Goal: Information Seeking & Learning: Learn about a topic

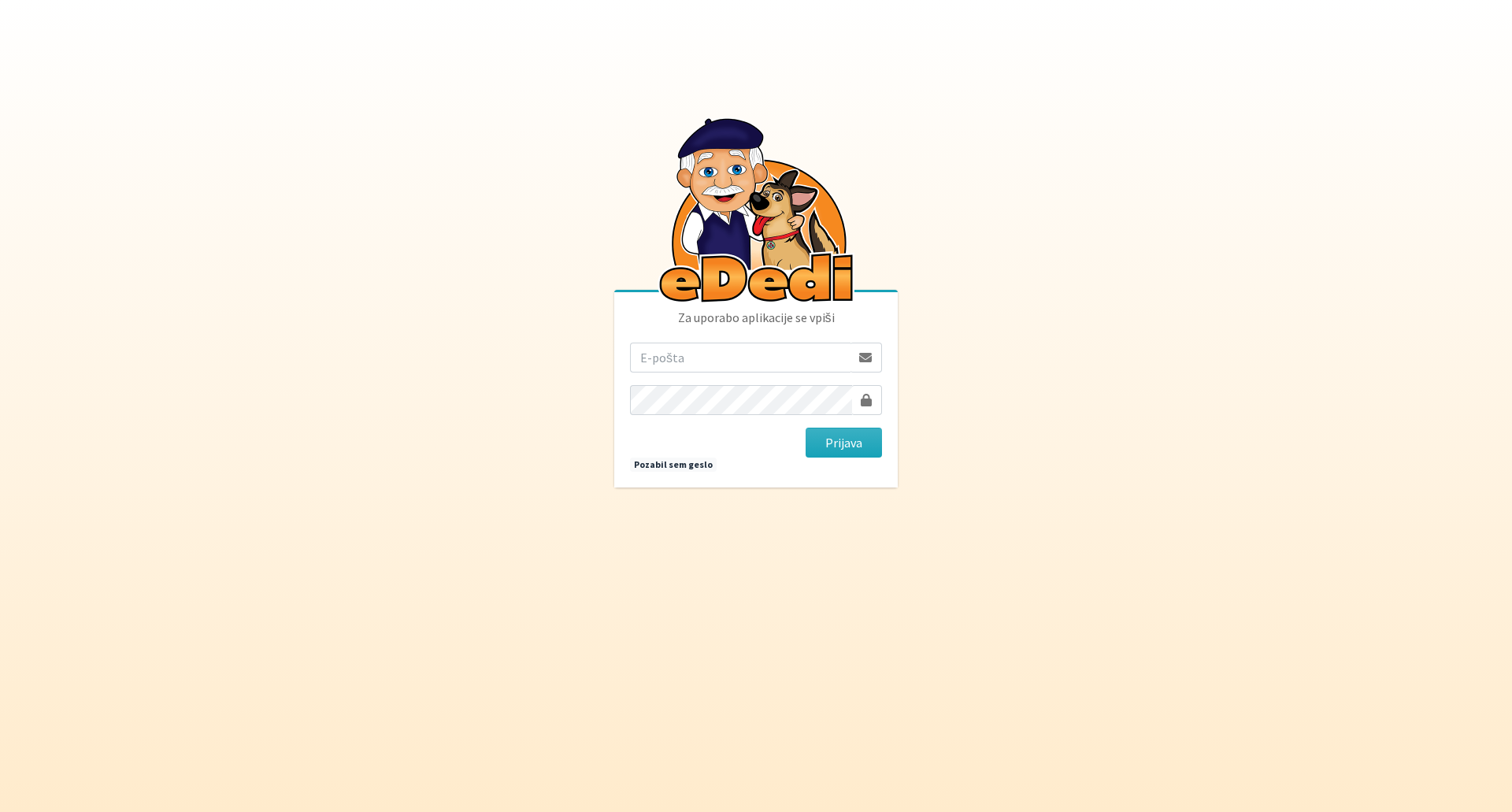
click at [685, 354] on input "email" at bounding box center [739, 358] width 220 height 30
type input "nadja.zlender@erps.si"
click at [835, 446] on button "Prijava" at bounding box center [844, 443] width 77 height 30
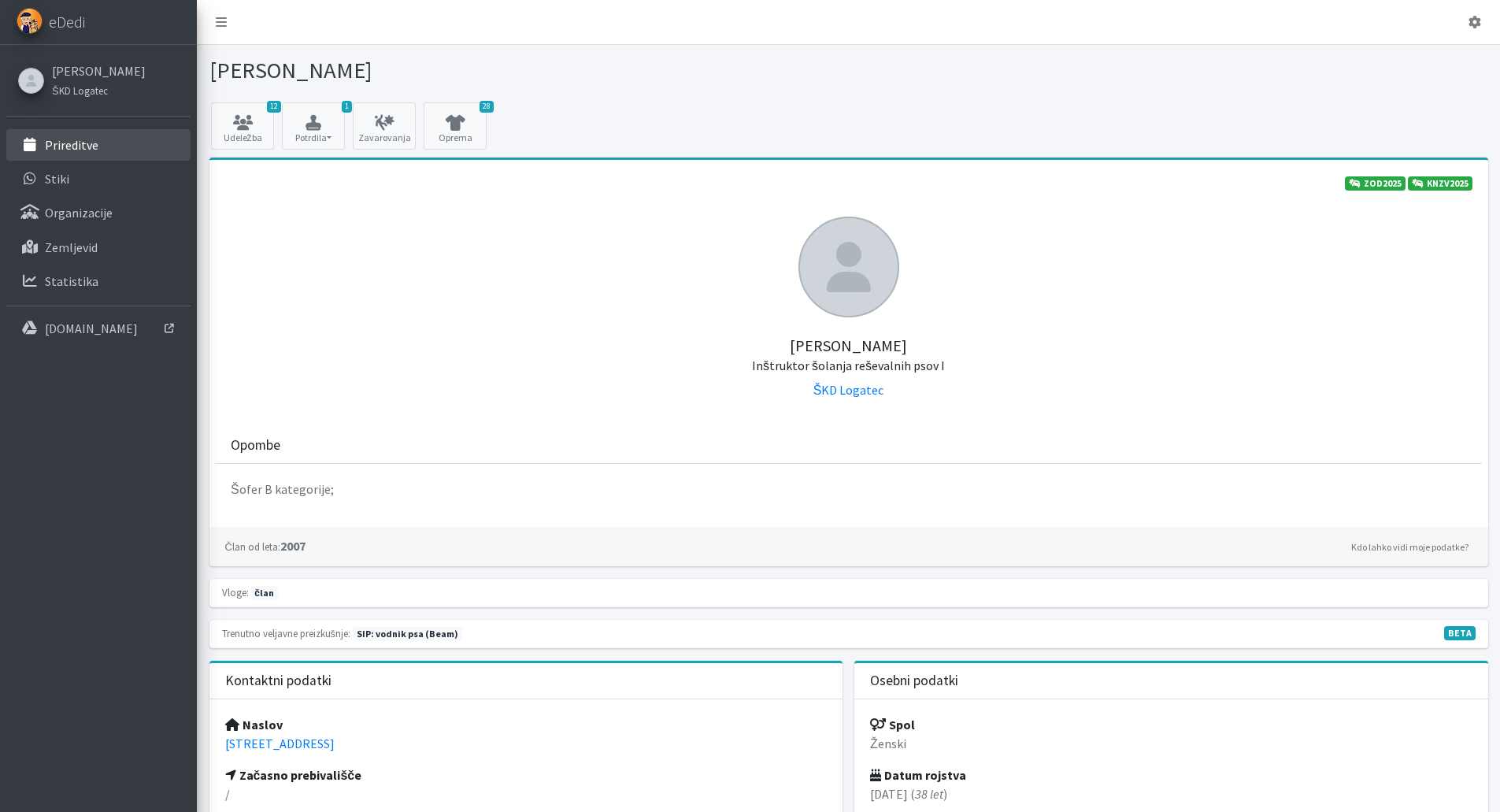
click at [92, 152] on p "Prireditve" at bounding box center [71, 145] width 54 height 16
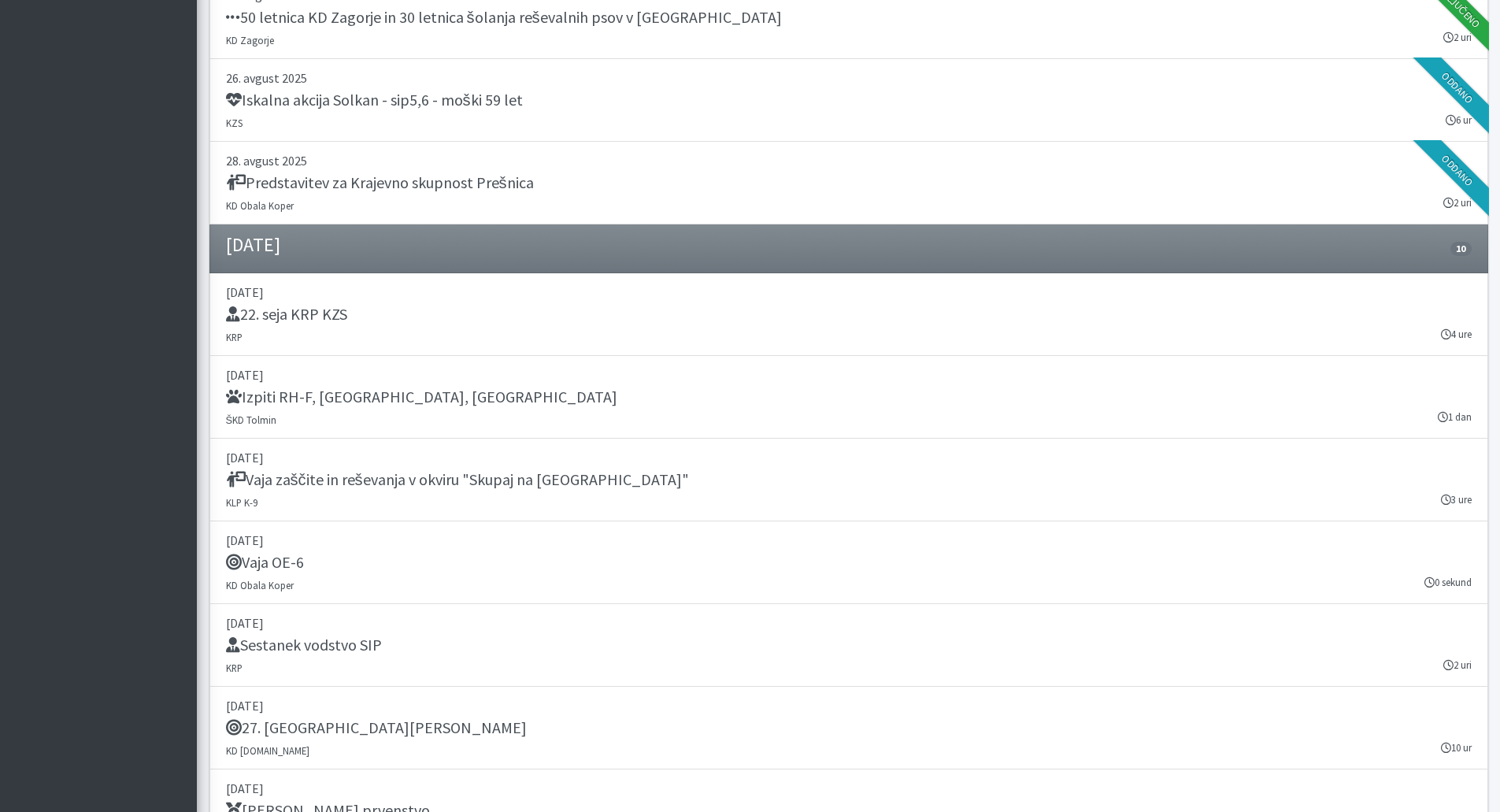
scroll to position [1103, 0]
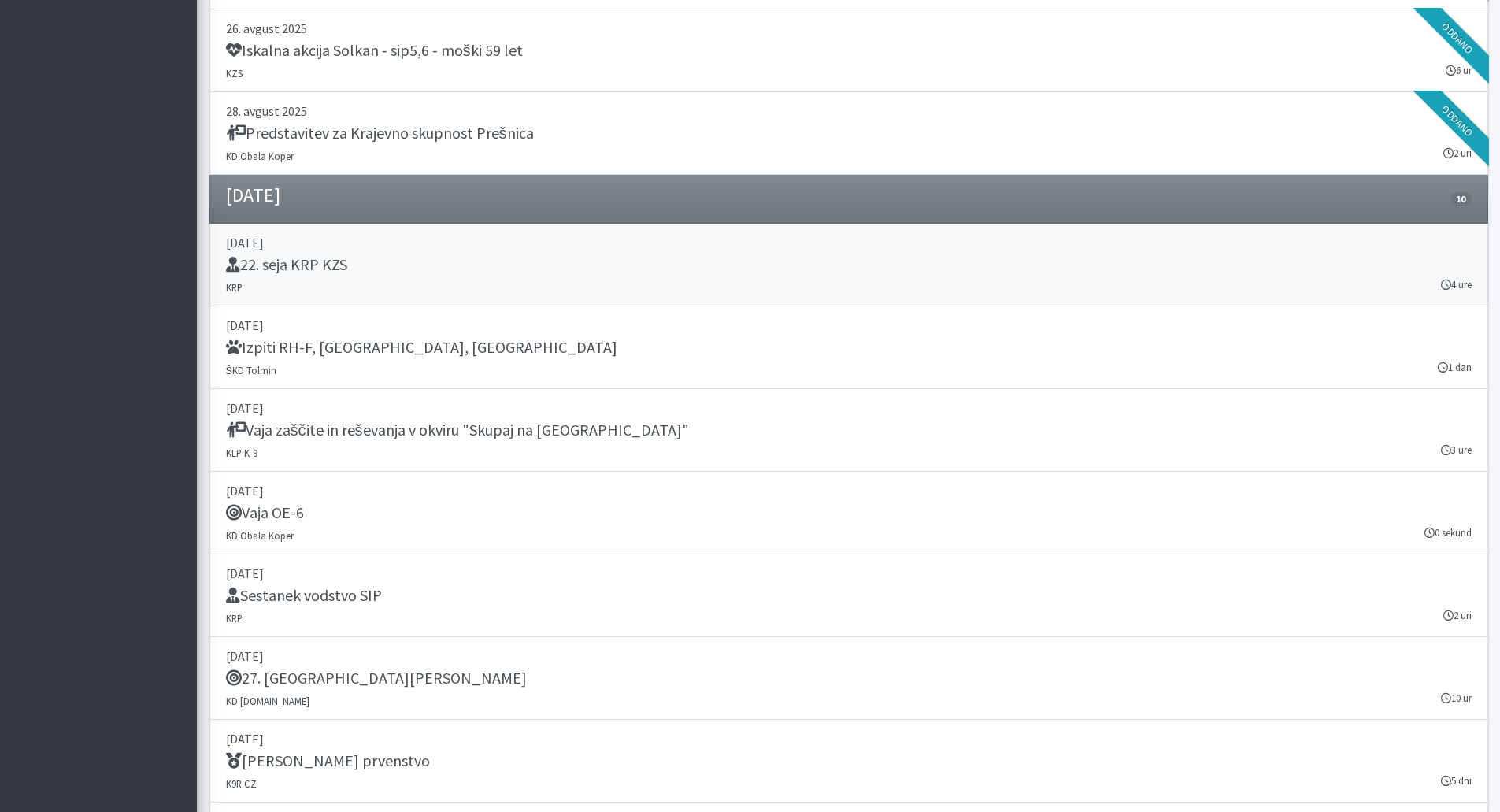
click at [516, 294] on link "03. september 2025 22. seja KRP KZS KRP 4 ure" at bounding box center [849, 265] width 1279 height 83
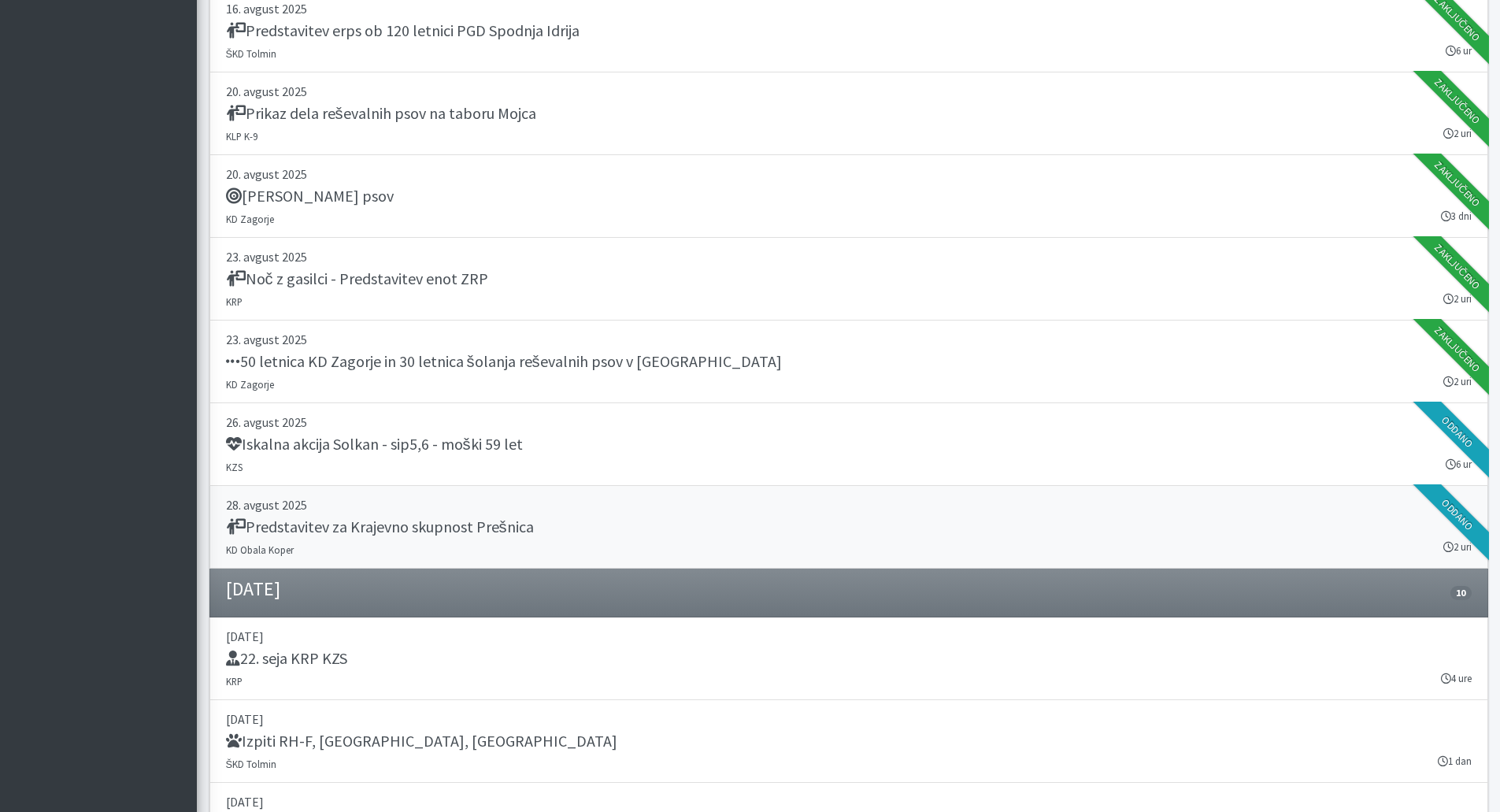
scroll to position [630, 0]
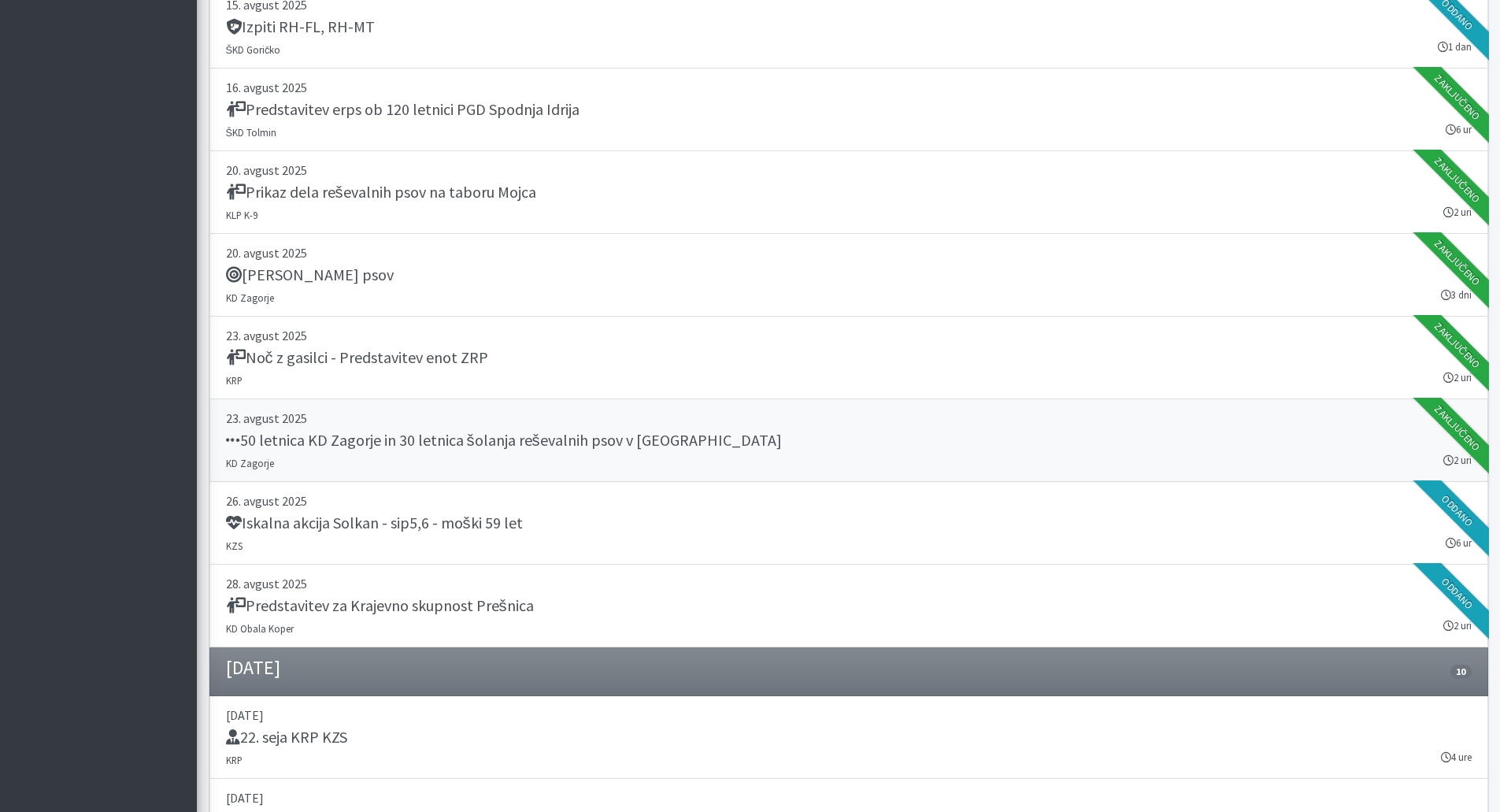
click at [492, 433] on h5 "50 letnica KD Zagorje in 30 letnica šolanja reševalnih psov v Zasavju" at bounding box center [503, 440] width 556 height 19
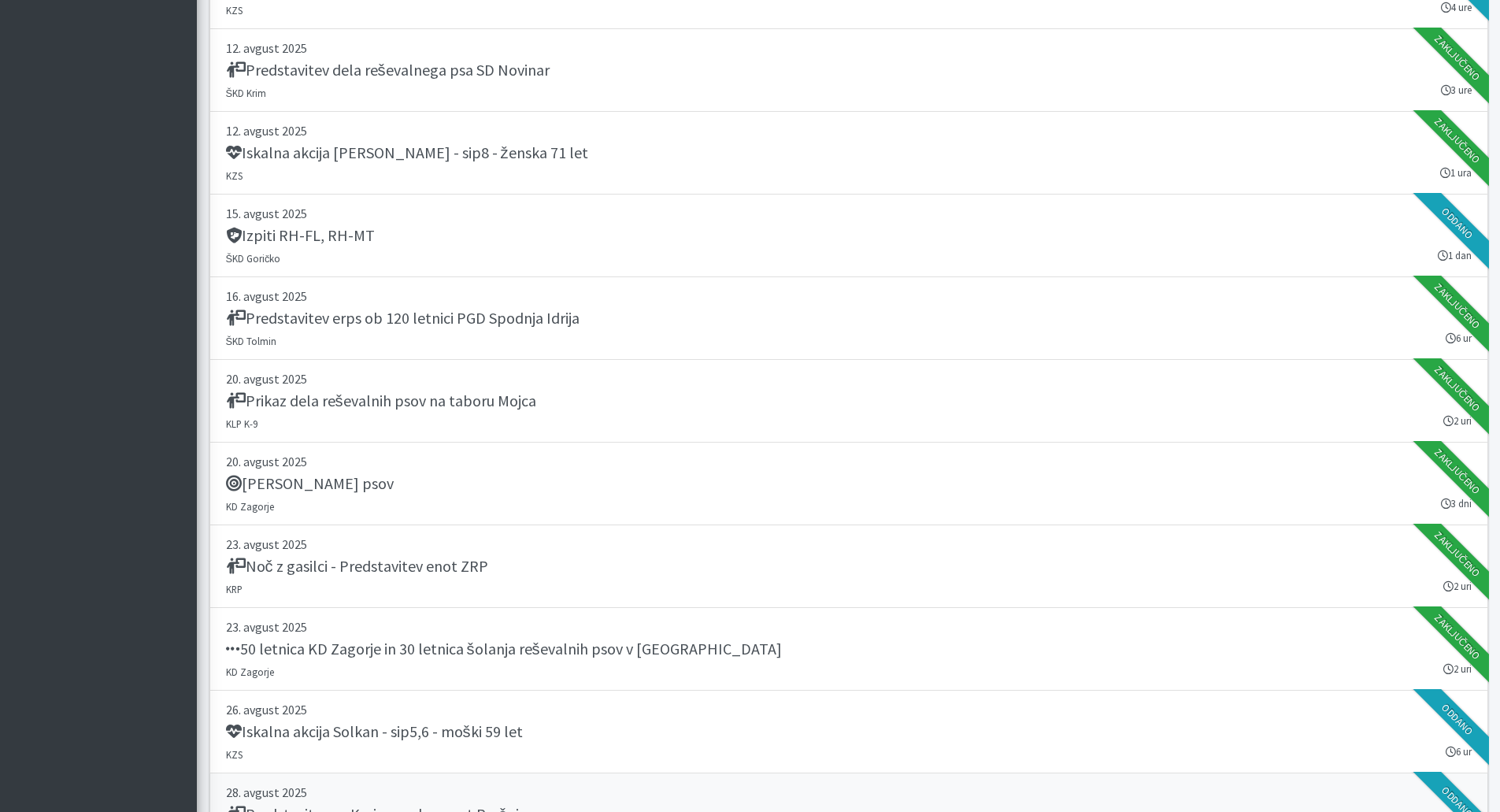
scroll to position [394, 0]
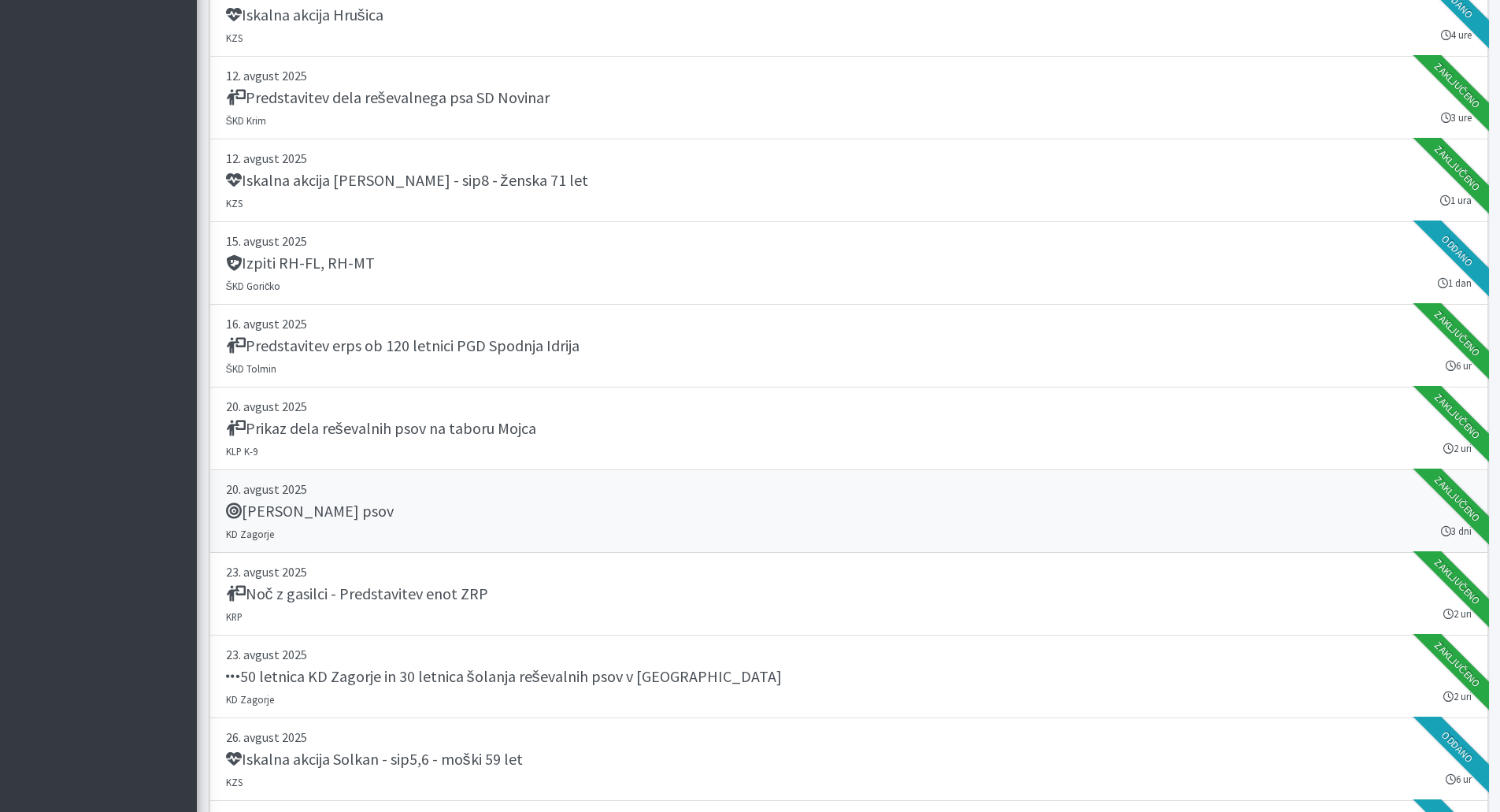
click at [422, 496] on p "20. avgust 2025" at bounding box center [849, 489] width 1246 height 19
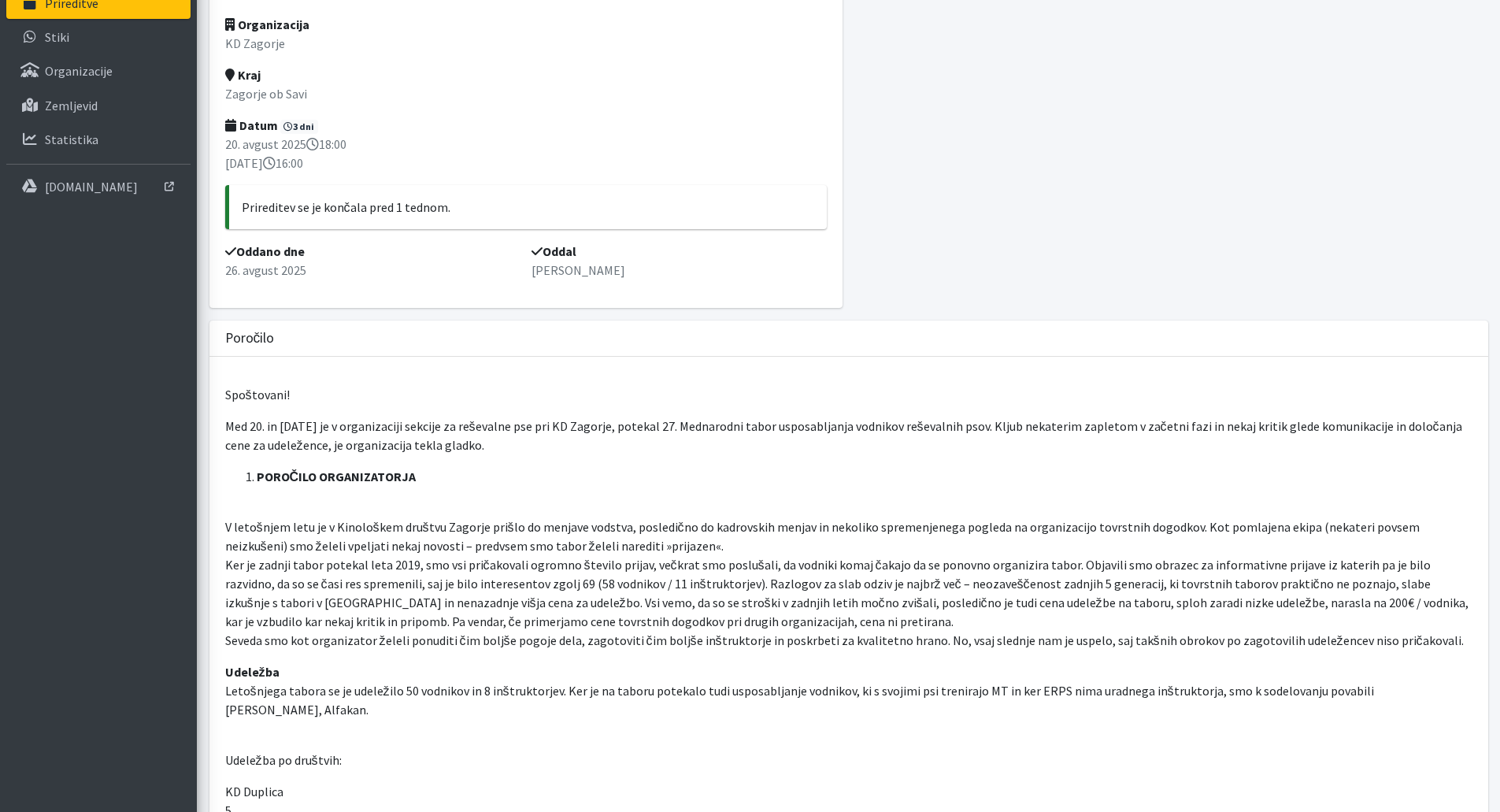
scroll to position [158, 0]
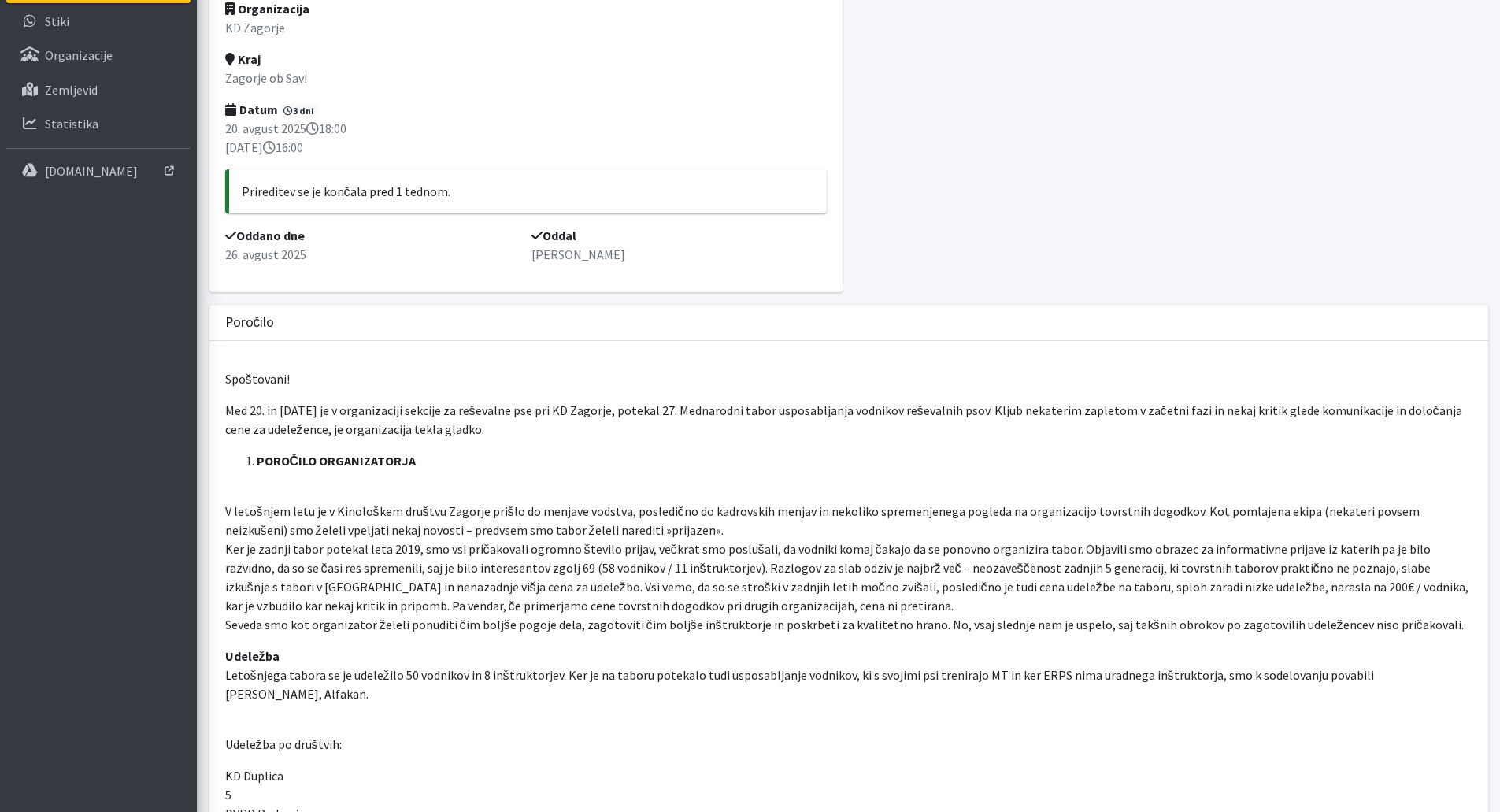
drag, startPoint x: 468, startPoint y: 431, endPoint x: 212, endPoint y: 454, distance: 257.0
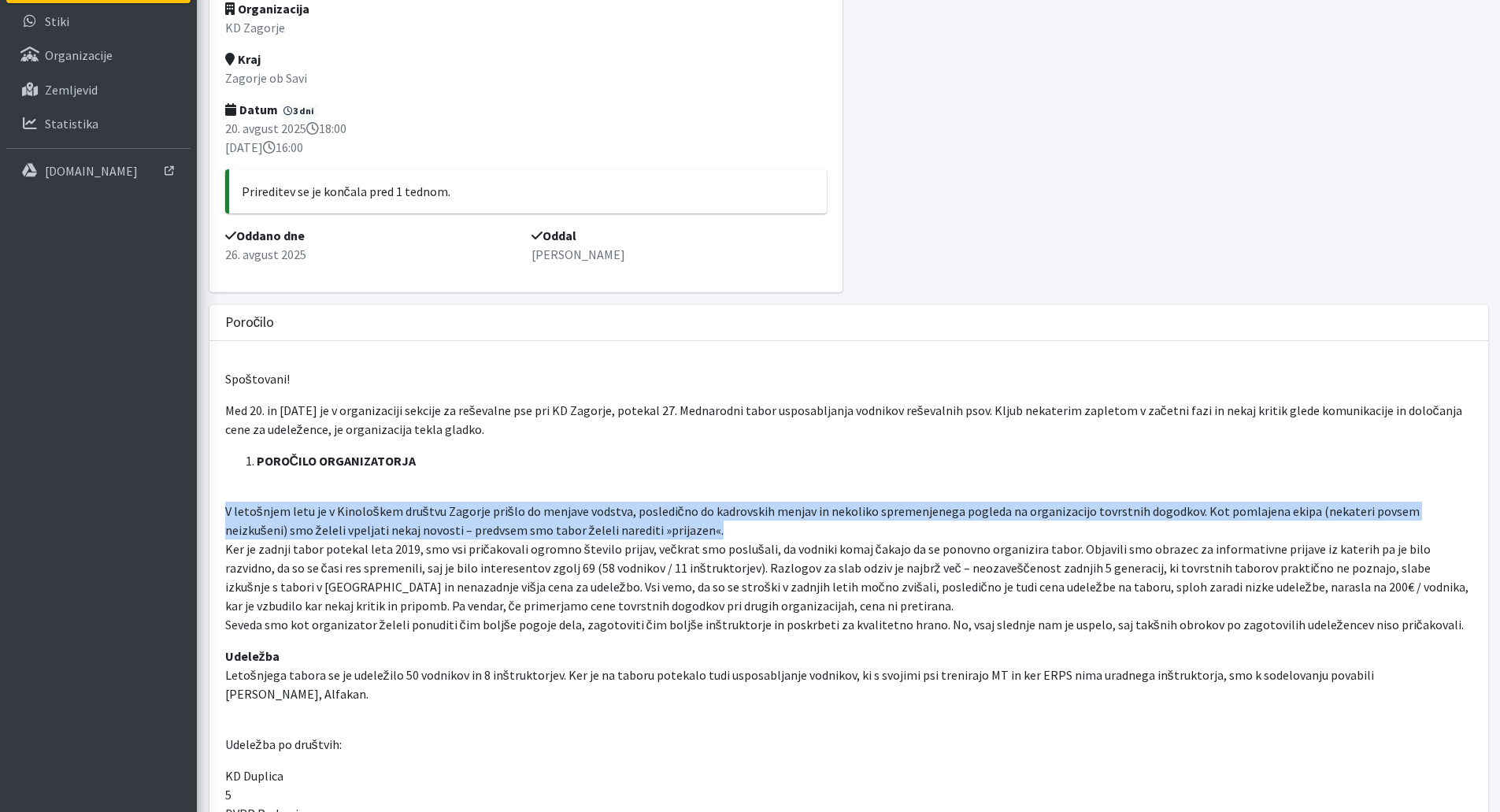
drag, startPoint x: 641, startPoint y: 531, endPoint x: 221, endPoint y: 517, distance: 420.2
click at [1071, 525] on p "V letošnjem letu je v Kinološkem društvu Zagorje prišlo do menjave vodstva, pos…" at bounding box center [849, 558] width 1247 height 151
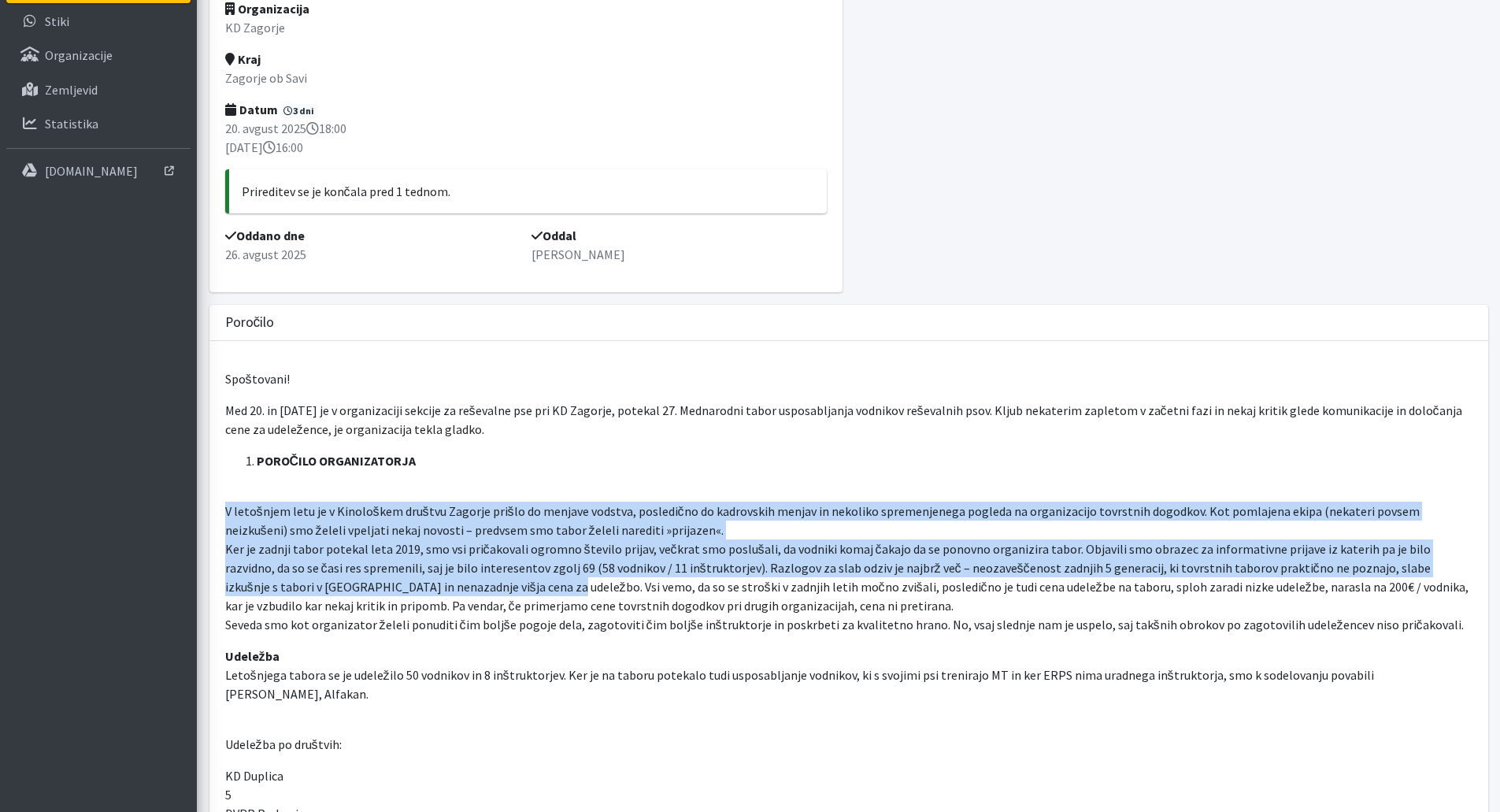
drag, startPoint x: 419, startPoint y: 586, endPoint x: 205, endPoint y: 520, distance: 223.9
click at [385, 580] on p "V letošnjem letu je v Kinološkem društvu Zagorje prišlo do menjave vodstva, pos…" at bounding box center [849, 558] width 1247 height 151
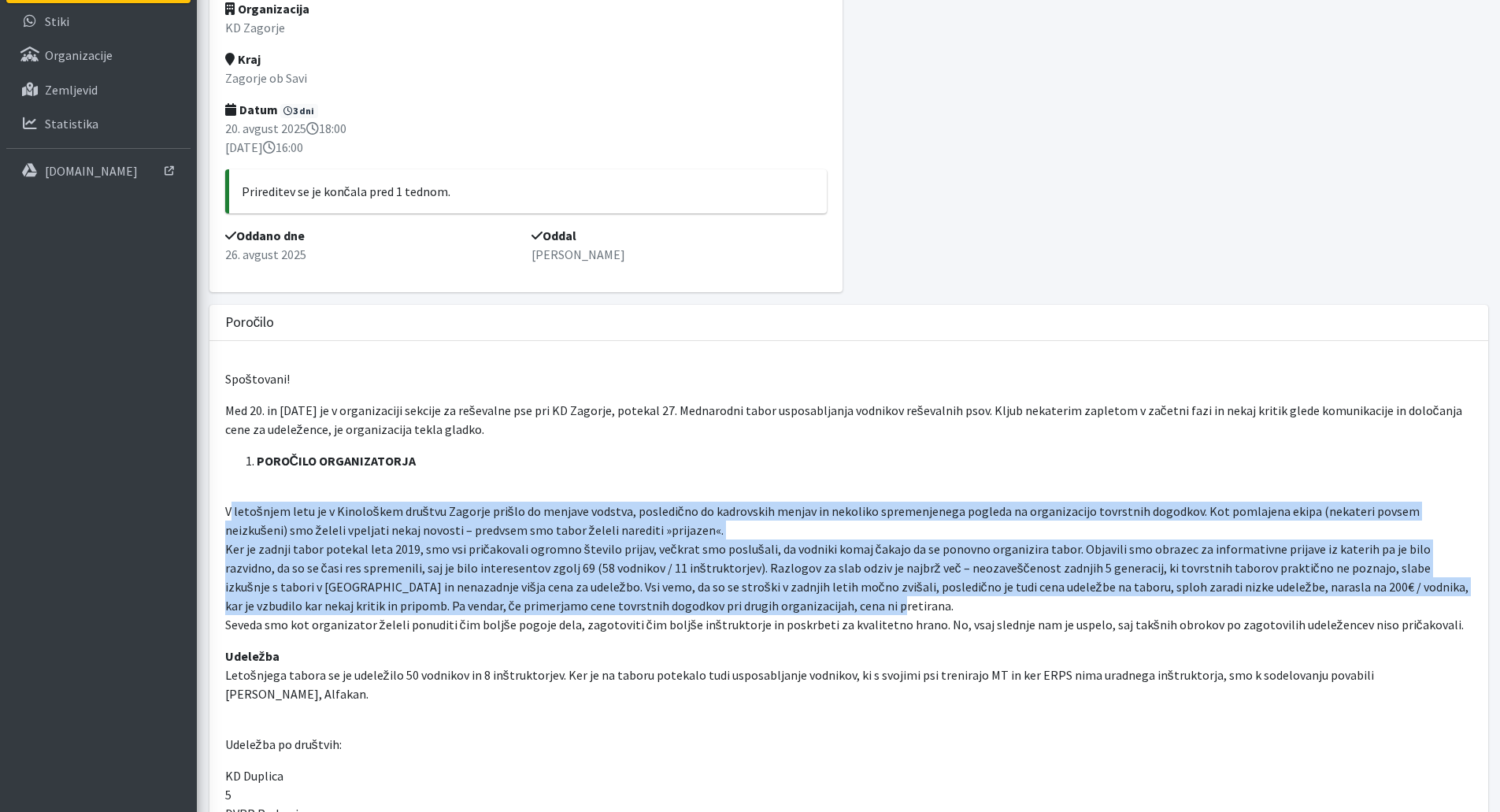
drag, startPoint x: 716, startPoint y: 603, endPoint x: 229, endPoint y: 511, distance: 495.6
click at [229, 511] on p "V letošnjem letu je v Kinološkem društvu Zagorje prišlo do menjave vodstva, pos…" at bounding box center [849, 558] width 1247 height 151
click at [757, 605] on p "V letošnjem letu je v Kinološkem društvu Zagorje prišlo do menjave vodstva, pos…" at bounding box center [849, 558] width 1247 height 151
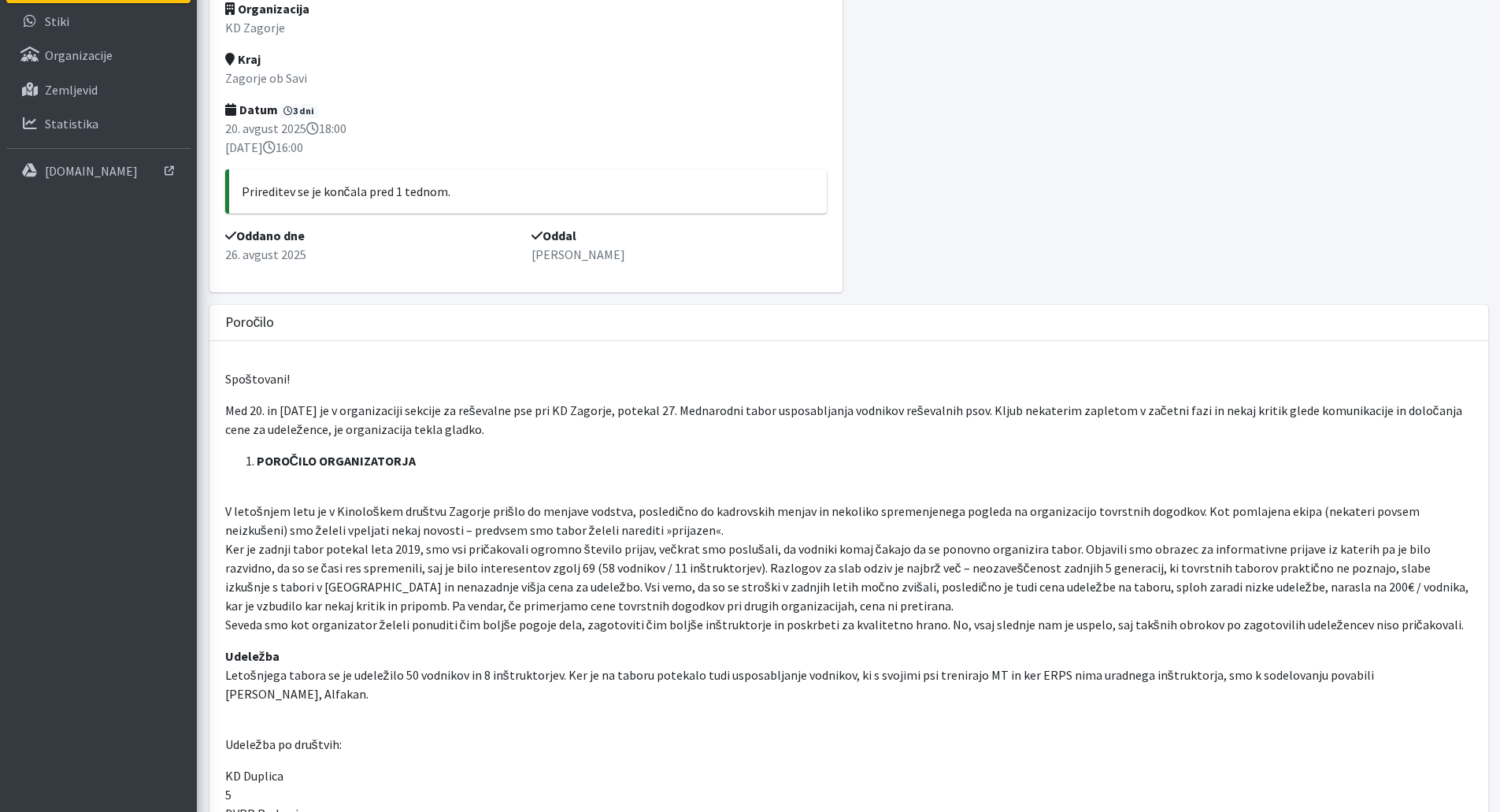
click at [419, 678] on p "Udeležba Letošnjega tabora se je udeležilo 50 vodnikov in 8 inštruktorjev. Ker …" at bounding box center [849, 675] width 1247 height 57
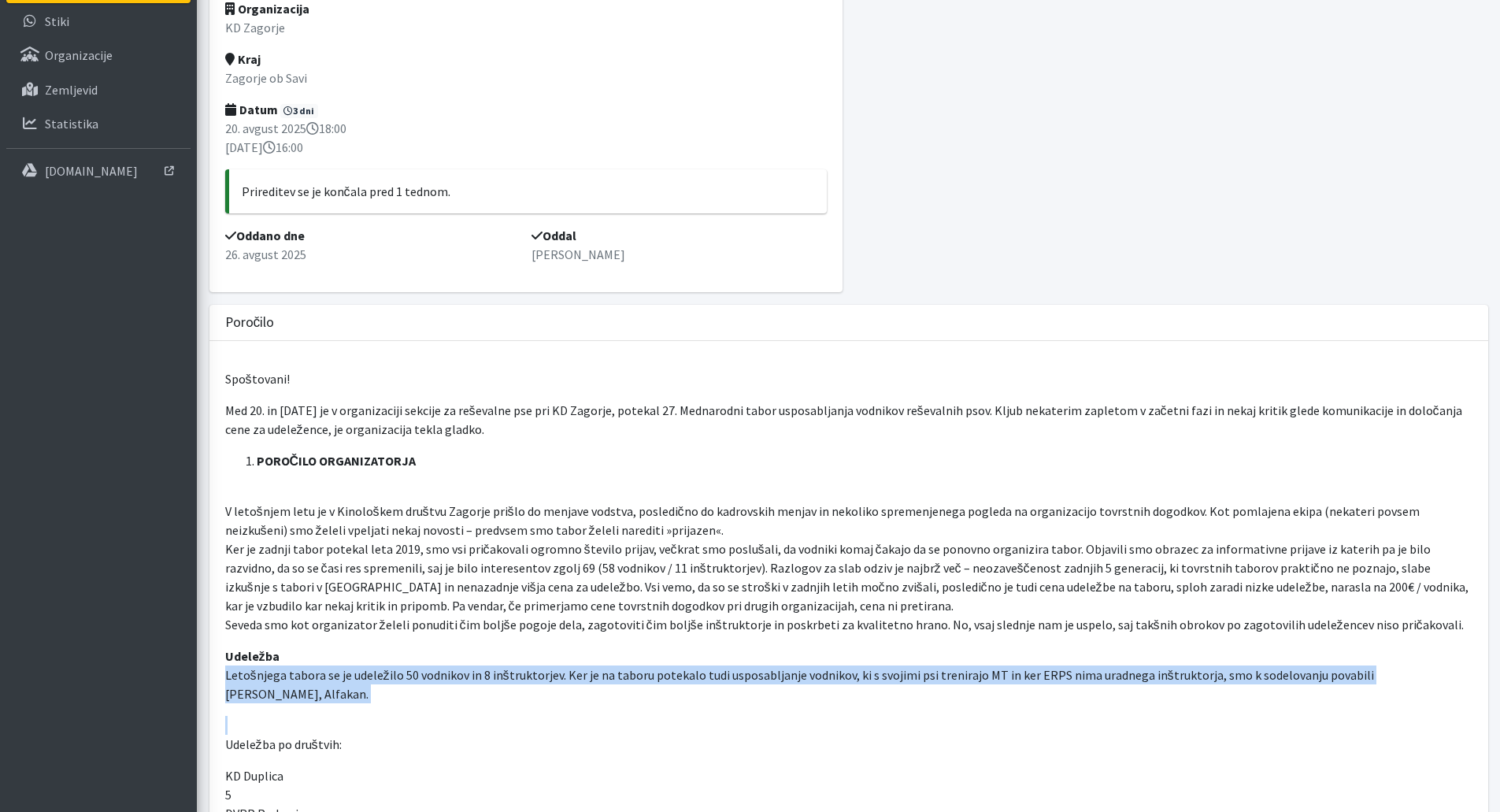
click at [419, 678] on p "Udeležba Letošnjega tabora se je udeležilo 50 vodnikov in 8 inštruktorjev. Ker …" at bounding box center [849, 675] width 1247 height 57
click at [437, 701] on p "Udeležba Letošnjega tabora se je udeležilo 50 vodnikov in 8 inštruktorjev. Ker …" at bounding box center [849, 675] width 1247 height 57
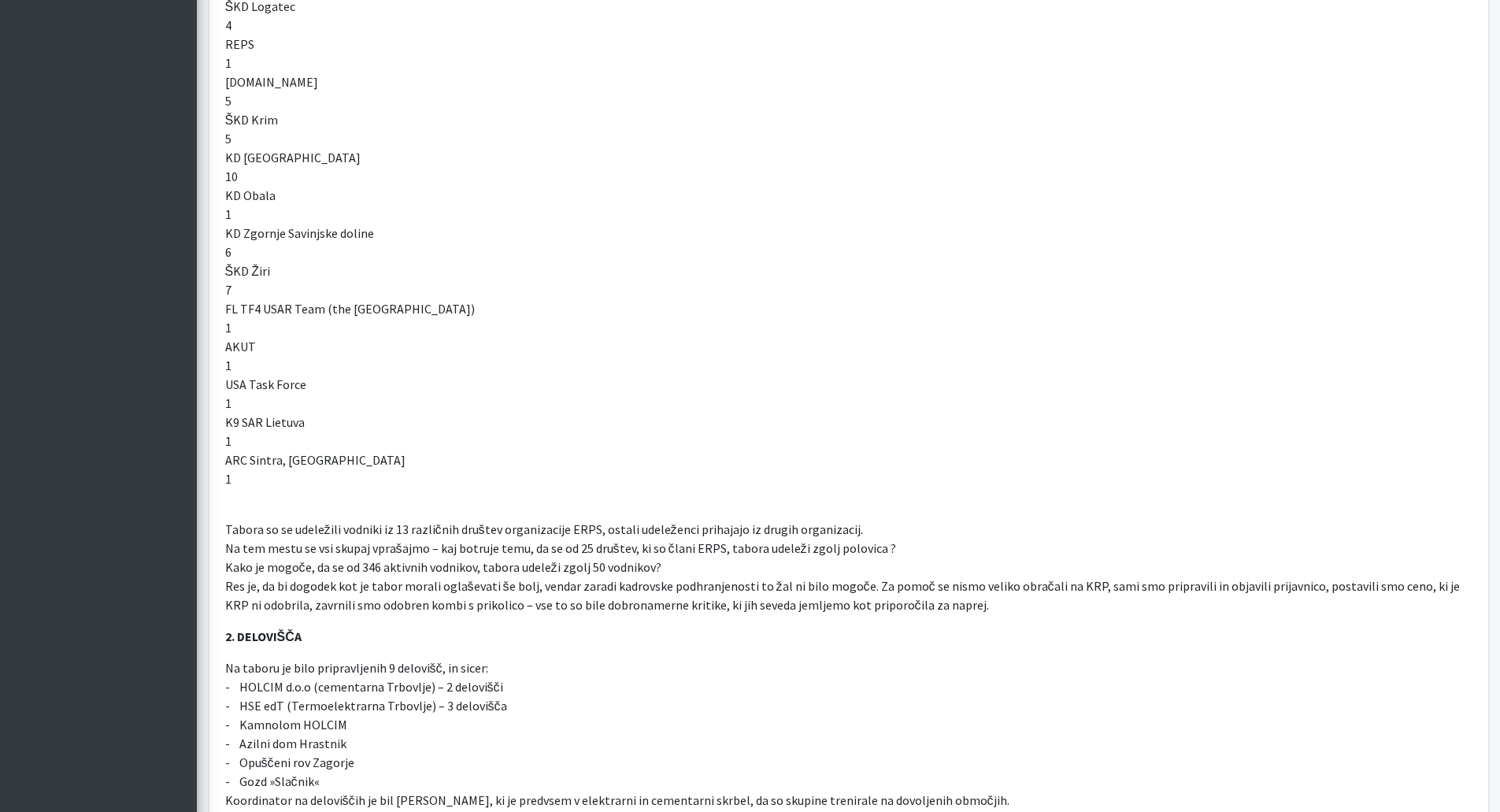
scroll to position [1181, 0]
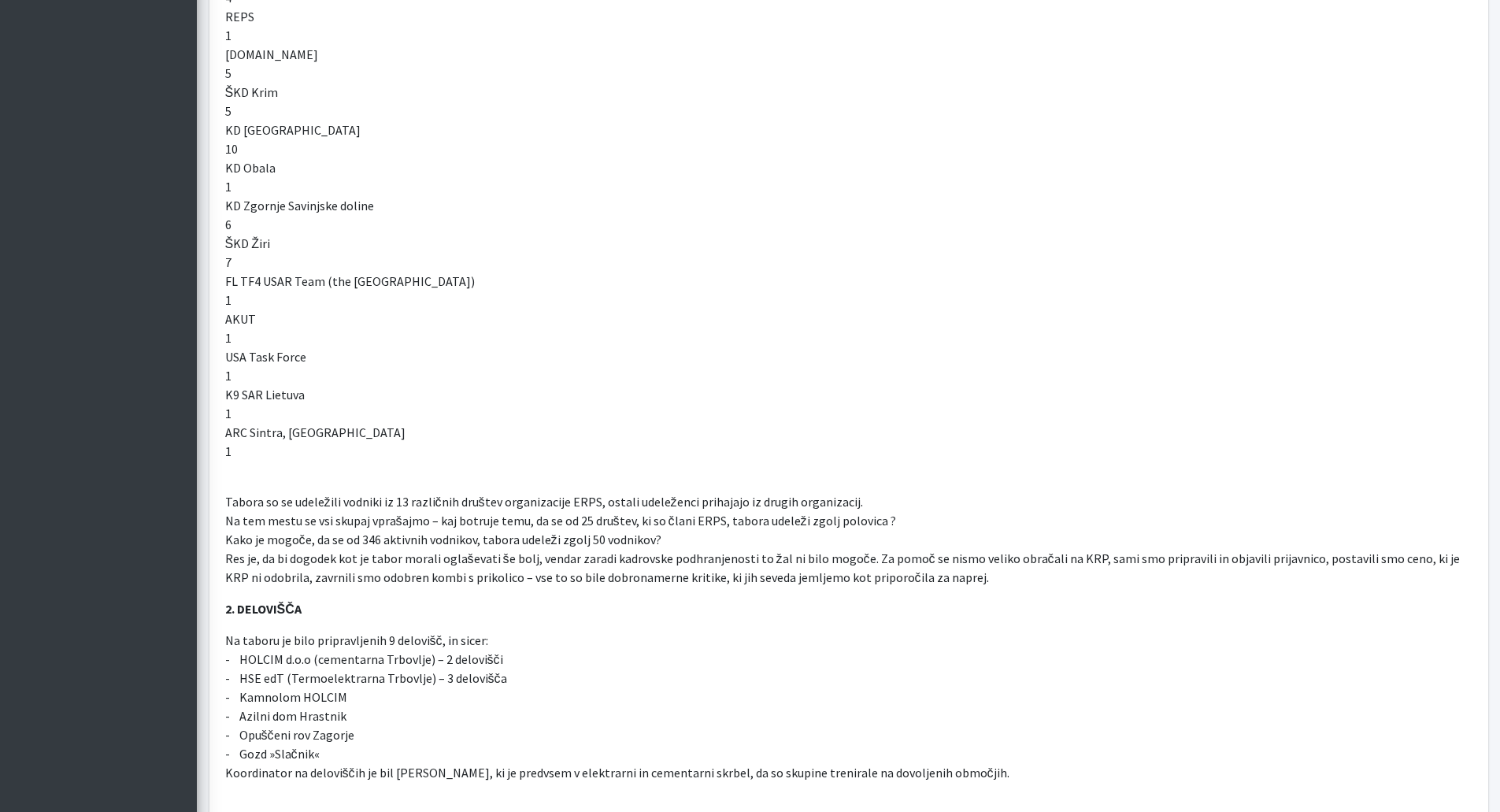
drag, startPoint x: 668, startPoint y: 541, endPoint x: 973, endPoint y: 580, distance: 307.5
click at [973, 580] on p "Tabora so se udeležili vodniki iz 13 različnih društev organizacije ERPS, ostal…" at bounding box center [849, 540] width 1247 height 95
click at [963, 580] on p "Tabora so se udeležili vodniki iz 13 različnih društev organizacije ERPS, ostal…" at bounding box center [849, 540] width 1247 height 95
drag, startPoint x: 963, startPoint y: 580, endPoint x: 763, endPoint y: 471, distance: 227.8
click at [763, 471] on div "Spoštovani! Med 20. in 24.8.2025 je v organizaciji sekcije za reševalne pse pri…" at bounding box center [849, 707] width 1279 height 2779
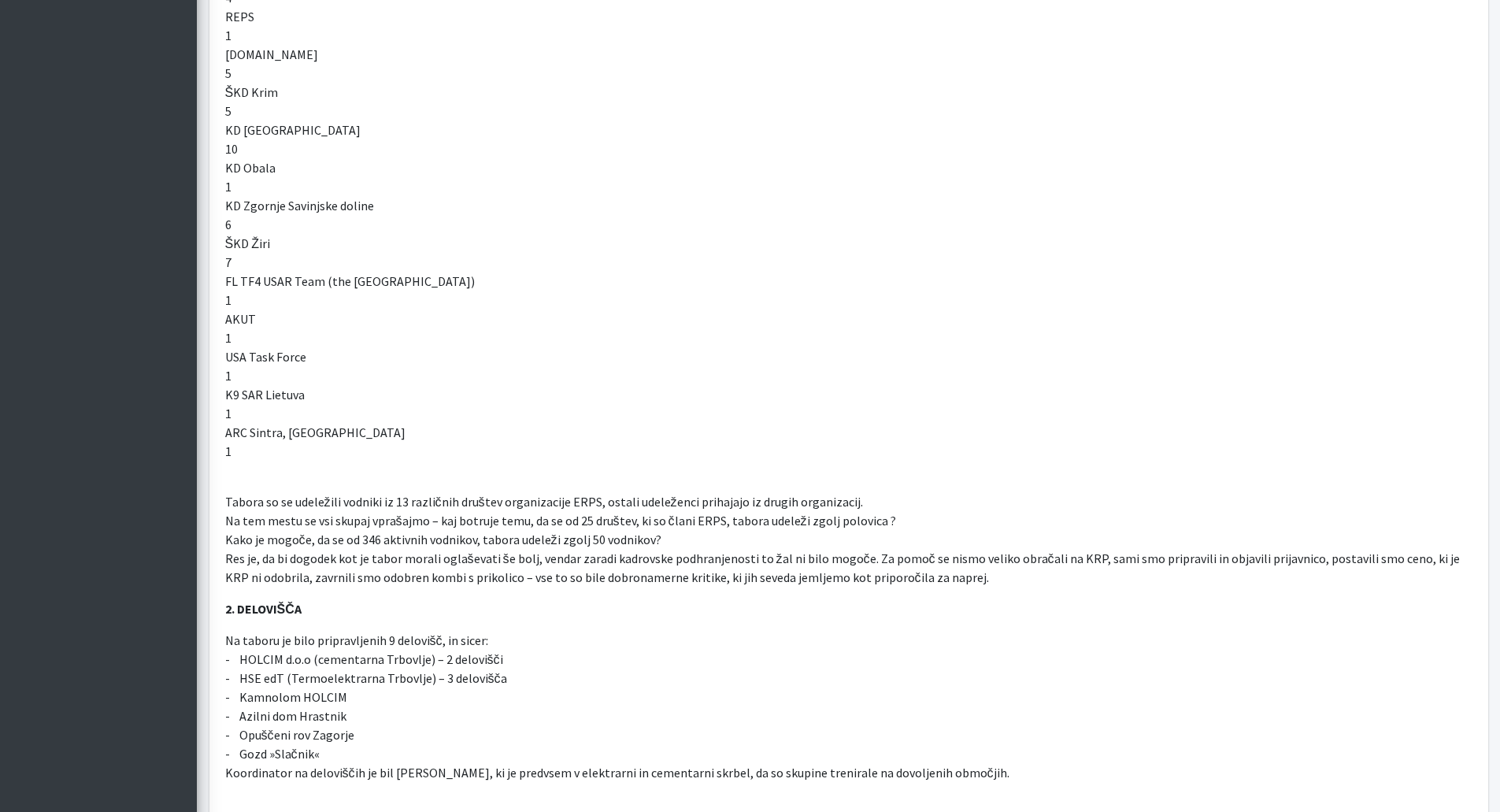
click at [573, 653] on p "Na taboru je bilo pripravljenih 9 delovišč, in sicer: - HOLCIM d.o.o (cementarn…" at bounding box center [849, 706] width 1247 height 151
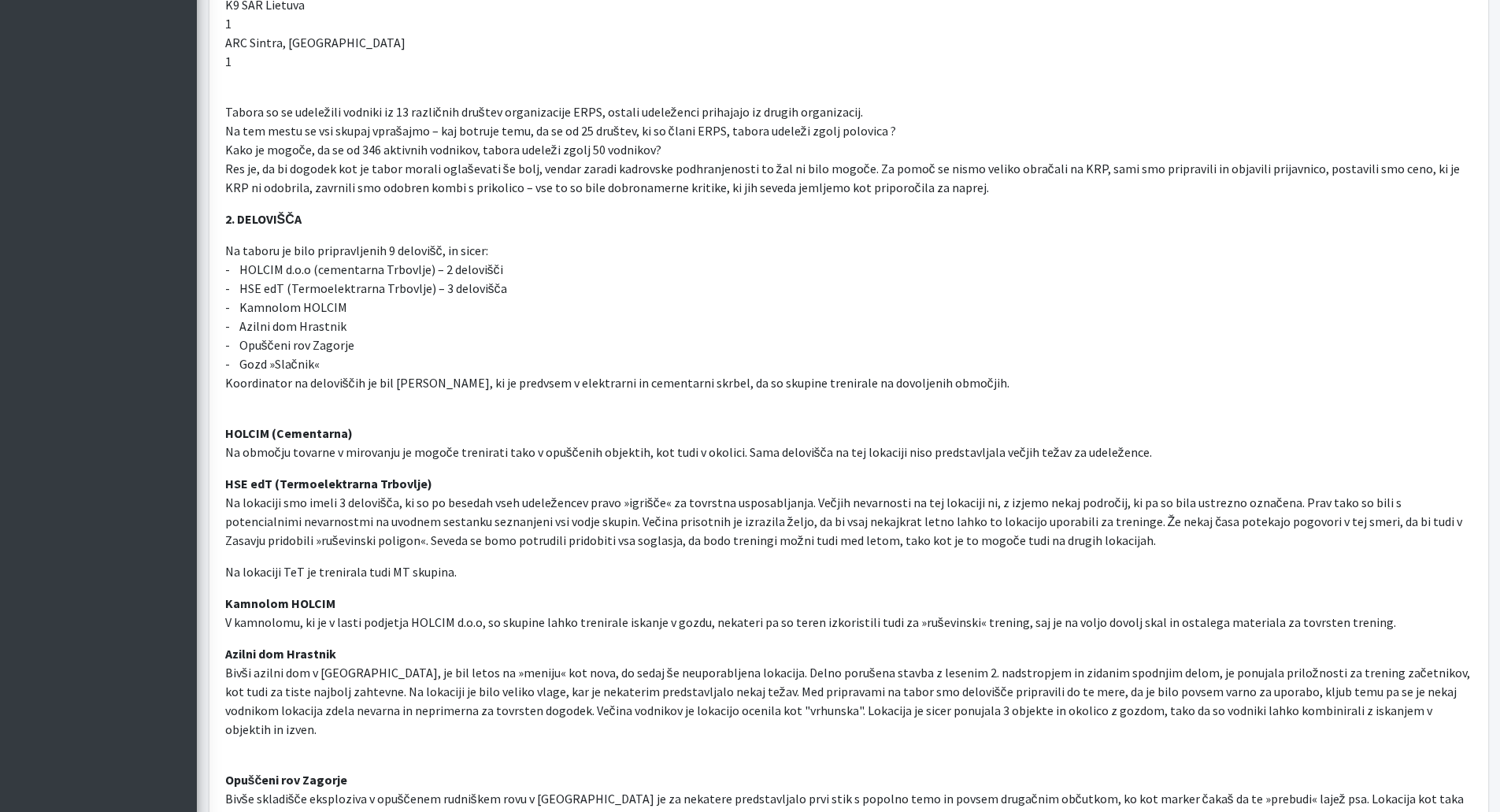
scroll to position [1575, 0]
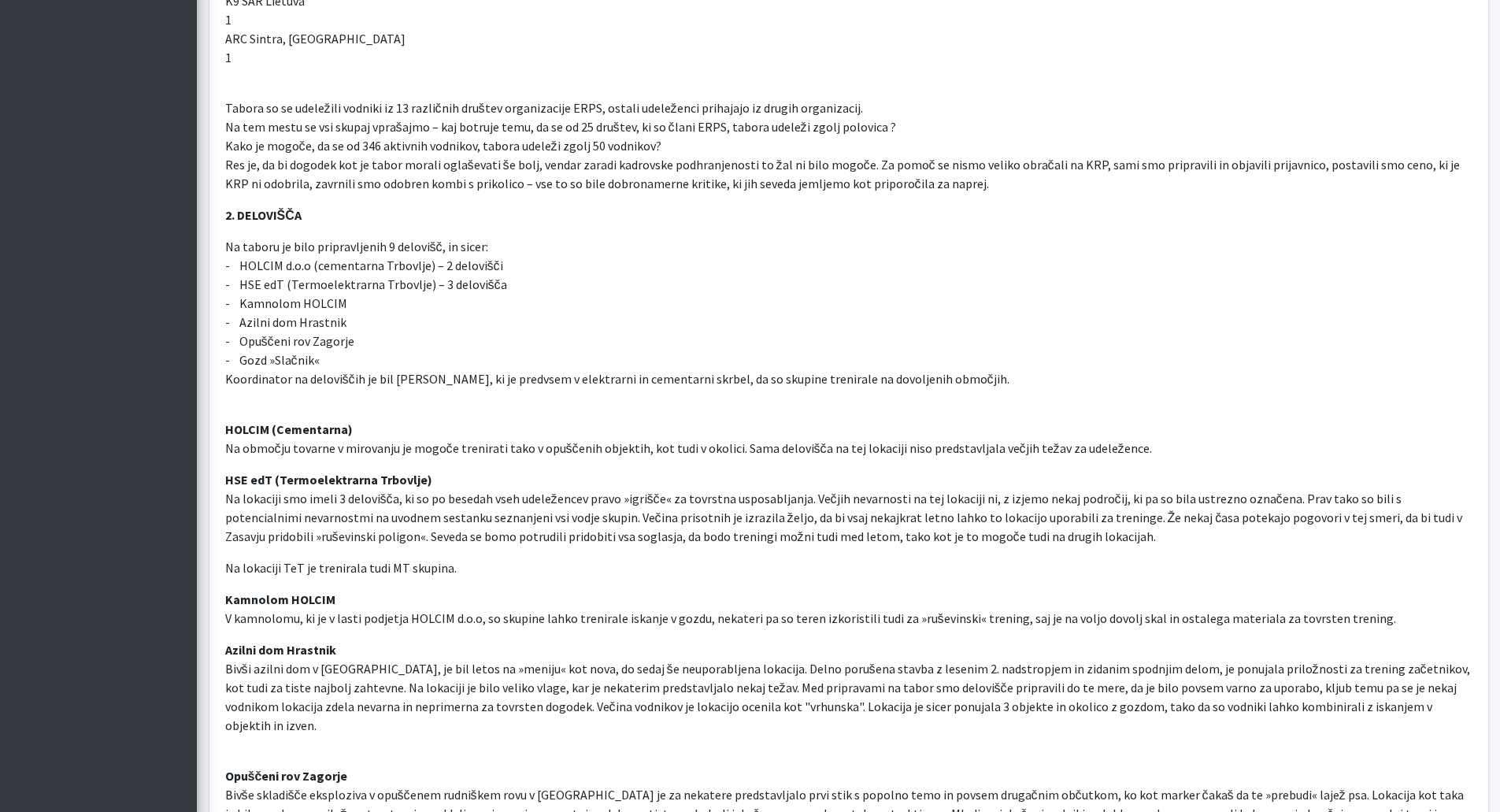
drag, startPoint x: 462, startPoint y: 574, endPoint x: 475, endPoint y: 559, distance: 19.8
click at [475, 559] on p "Na lokaciji TeT je trenirala tudi MT skupina." at bounding box center [849, 568] width 1247 height 19
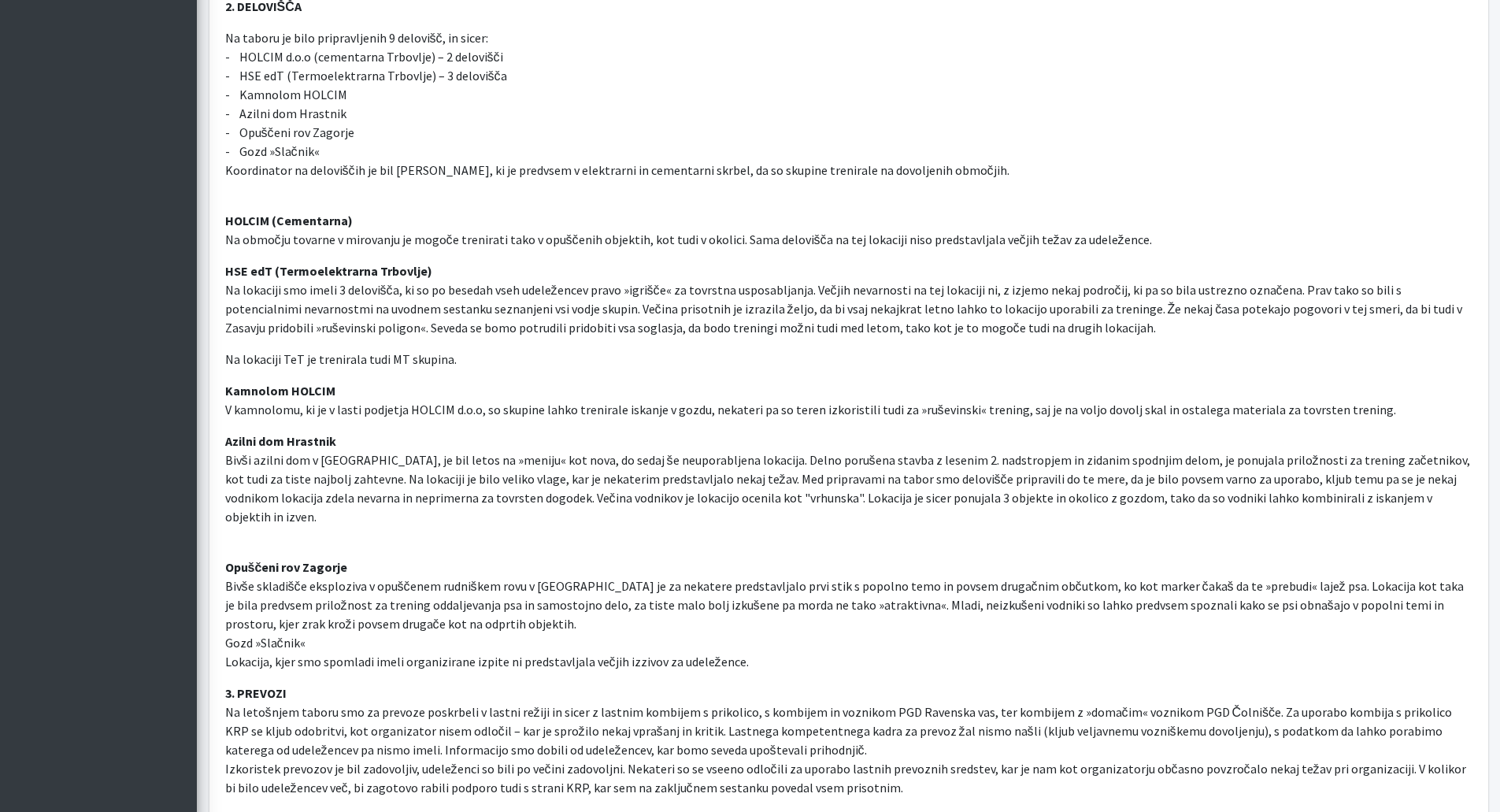
scroll to position [1811, 0]
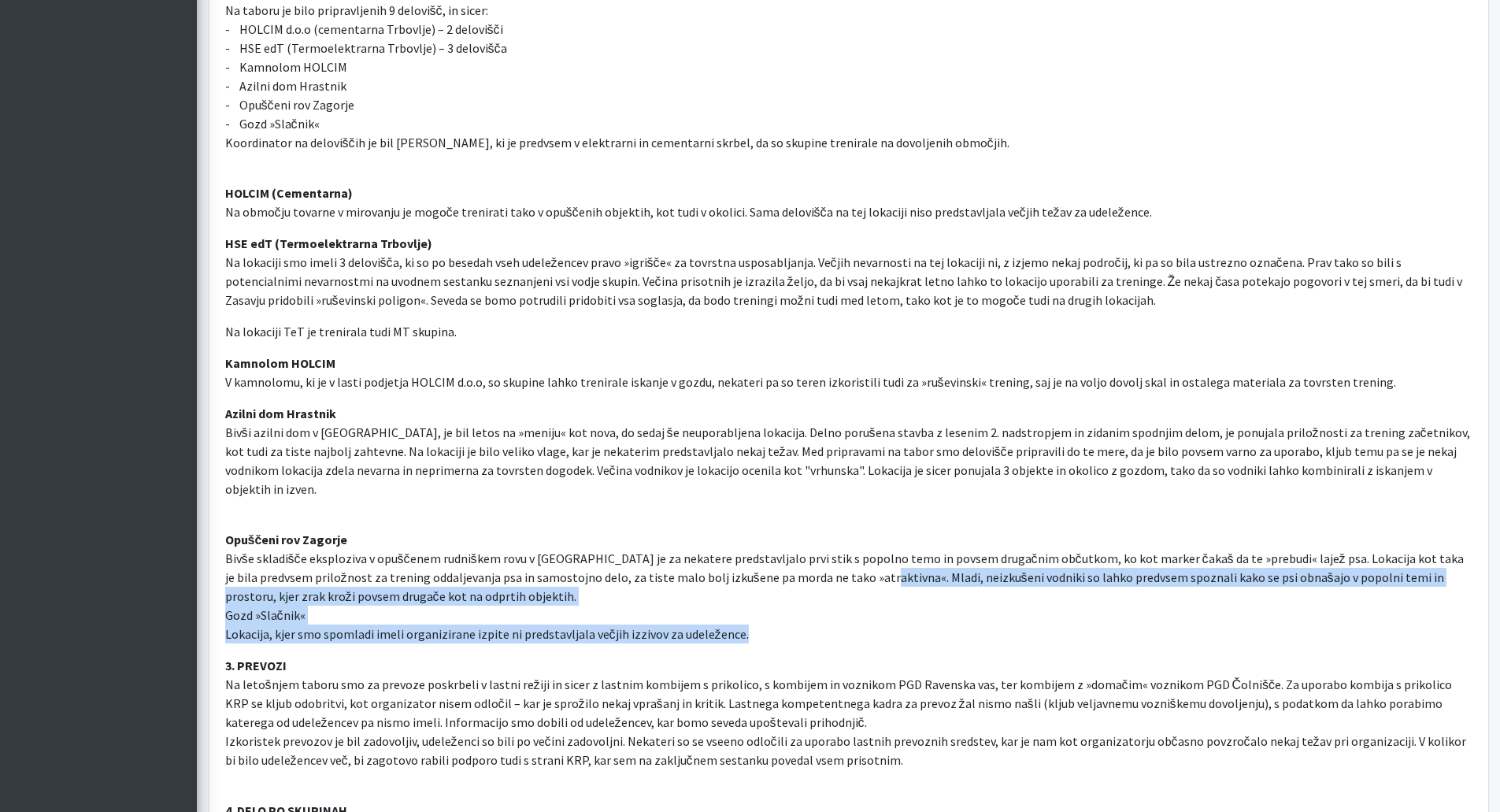
drag, startPoint x: 839, startPoint y: 562, endPoint x: 761, endPoint y: 614, distance: 93.7
click at [761, 614] on p "Opuščeni rov Zagorje Bivše skladišče eksploziva v opuščenem rudniškem rovu v Za…" at bounding box center [849, 577] width 1247 height 132
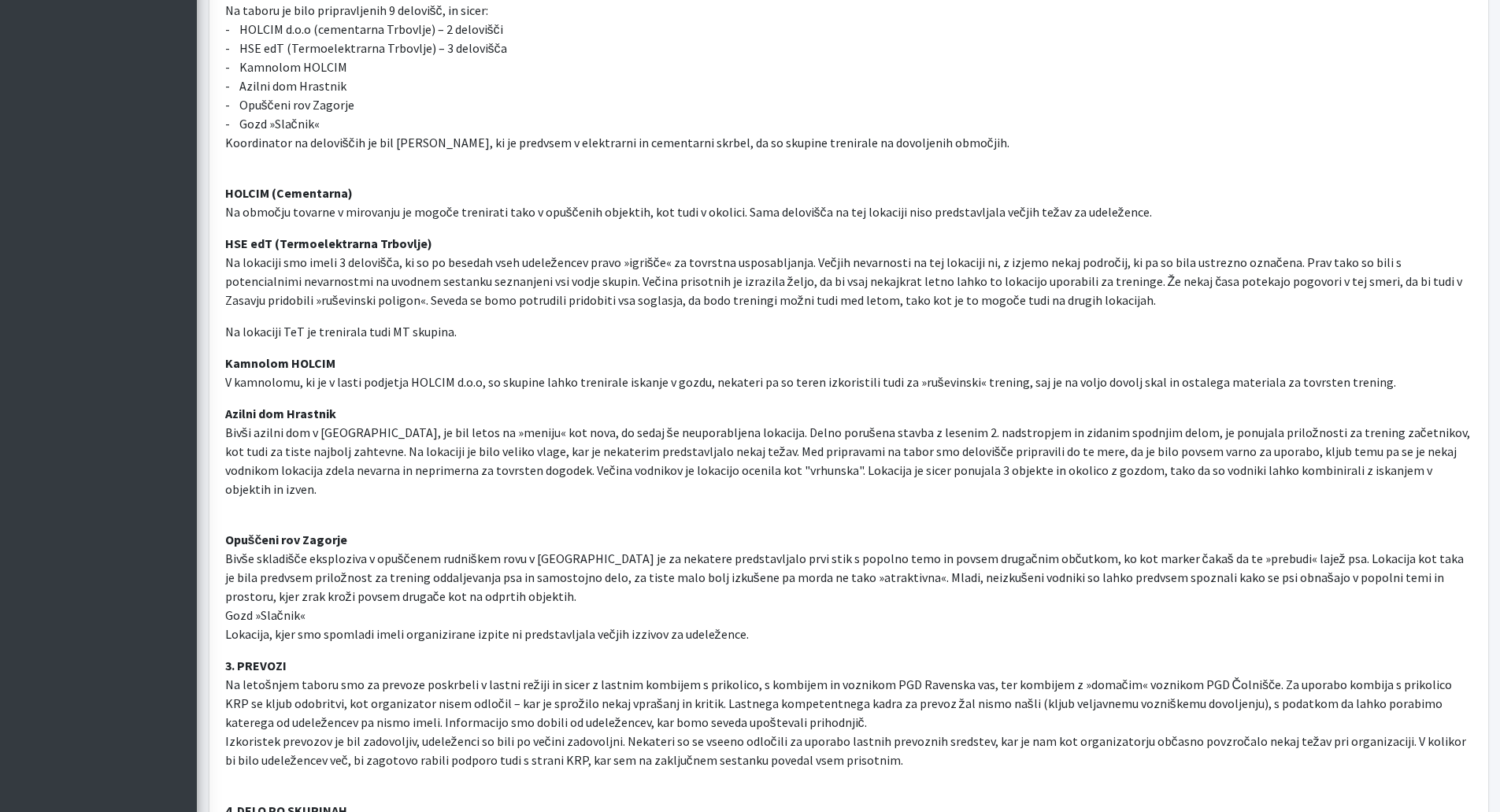
click at [457, 635] on div "Spoštovani! Med 20. in 24.8.2025 je v organizaciji sekcije za reševalne pse pri…" at bounding box center [849, 77] width 1279 height 2779
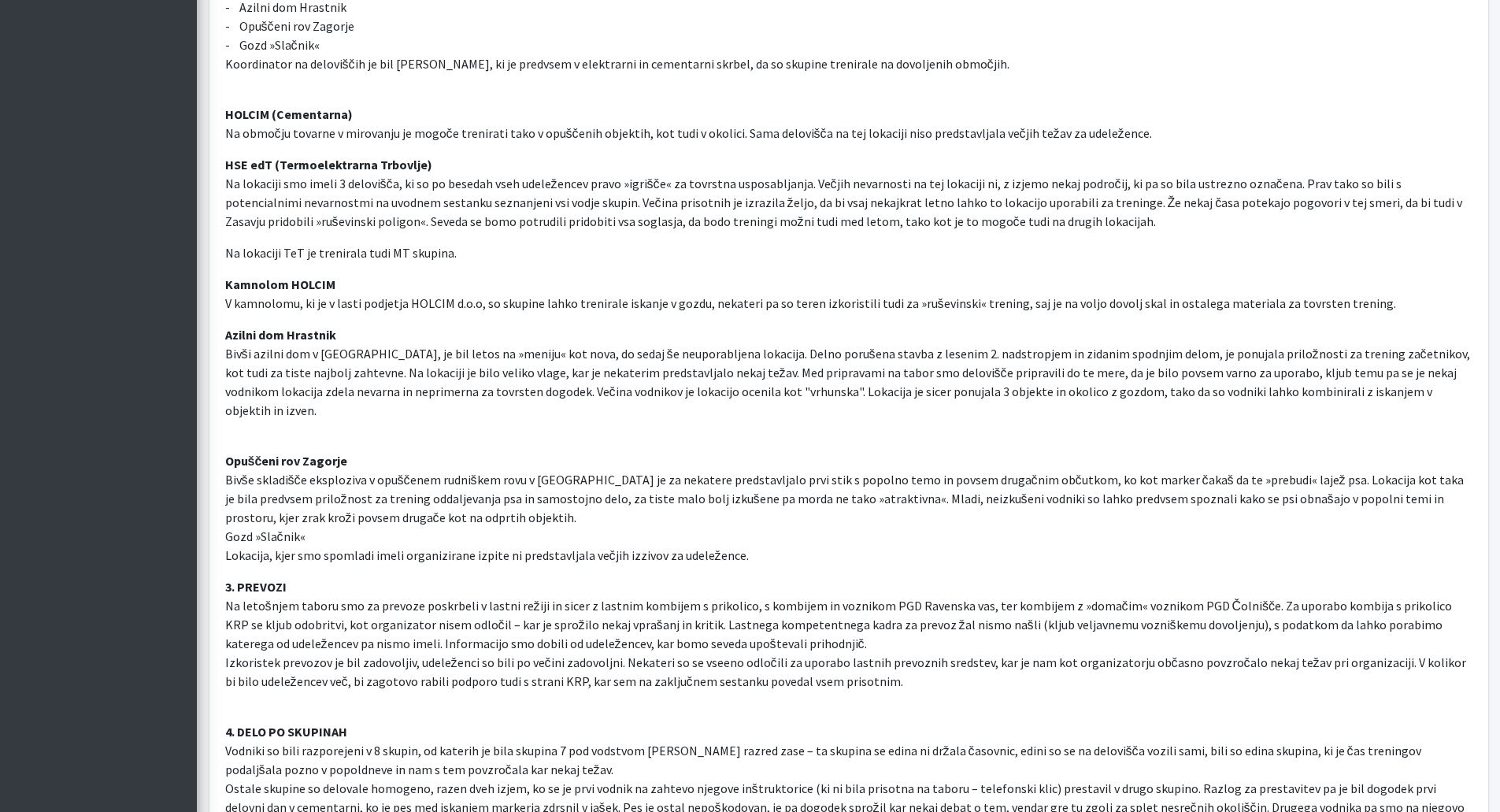
scroll to position [1969, 0]
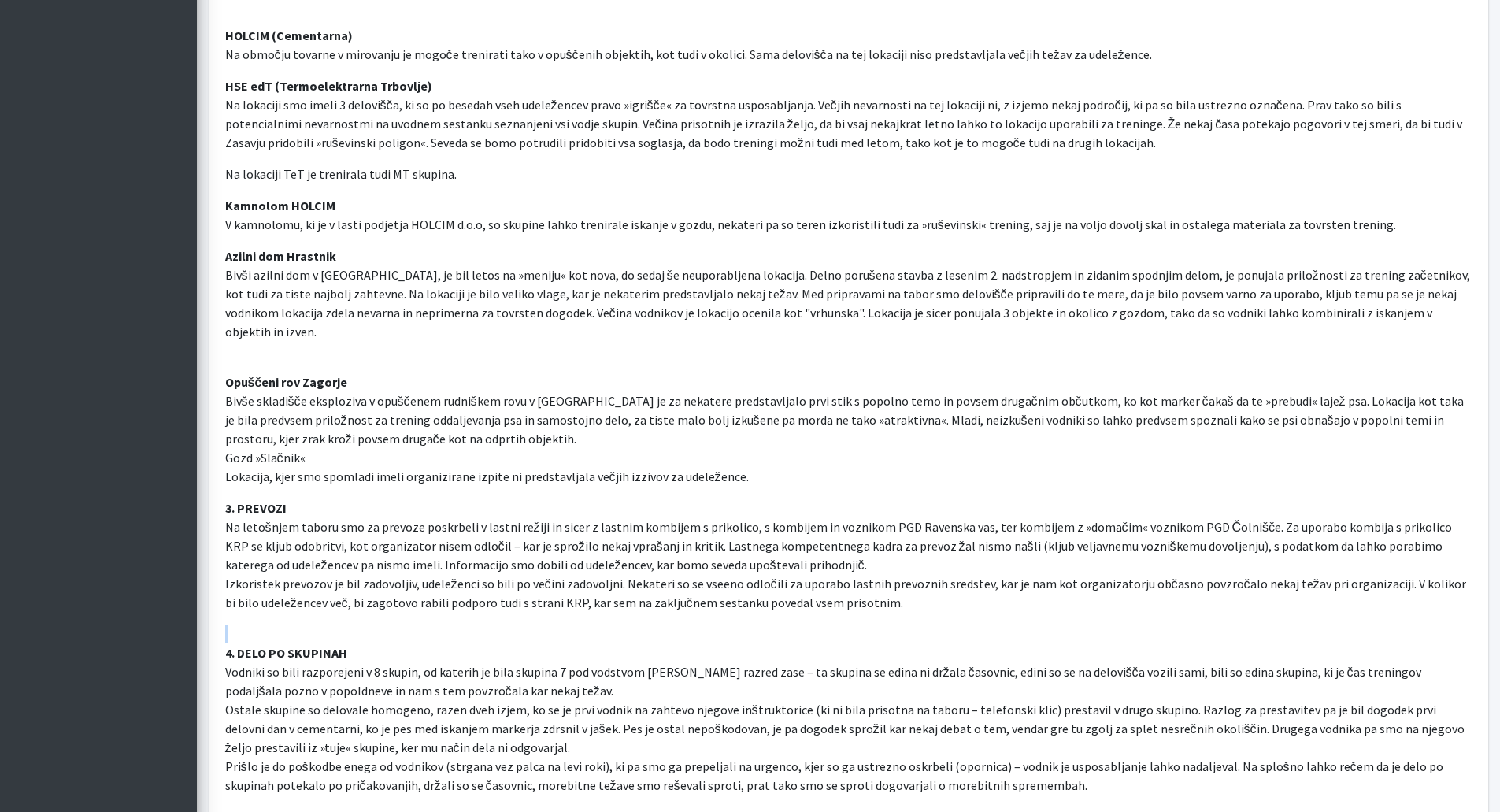
drag, startPoint x: 893, startPoint y: 585, endPoint x: 941, endPoint y: 608, distance: 53.2
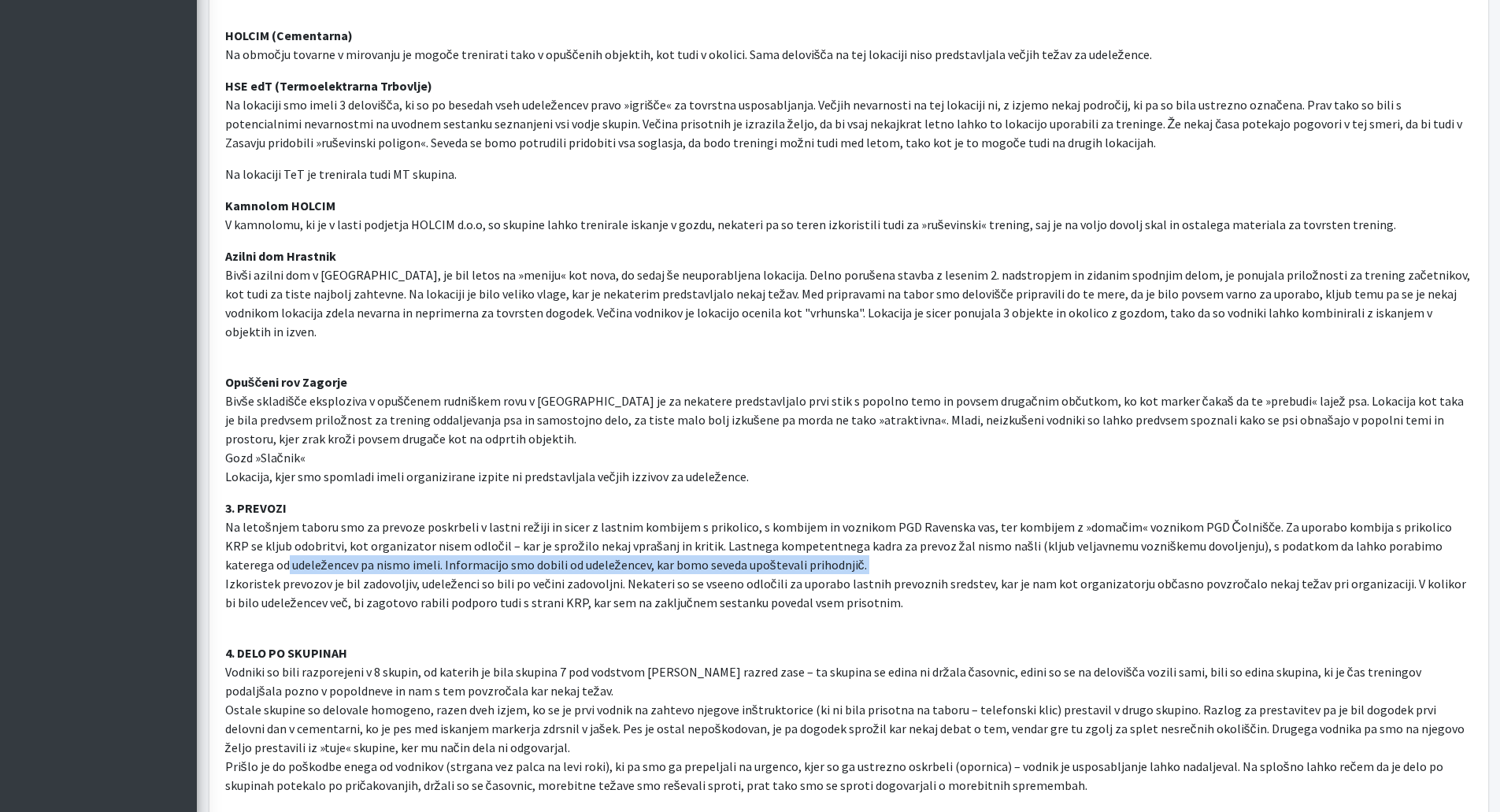
drag, startPoint x: 1436, startPoint y: 524, endPoint x: 286, endPoint y: 565, distance: 1150.7
click at [230, 560] on p "3. PREVOZI Na letošnjem taboru smo za prevoze poskrbeli v lastni režiji in sice…" at bounding box center [849, 555] width 1247 height 113
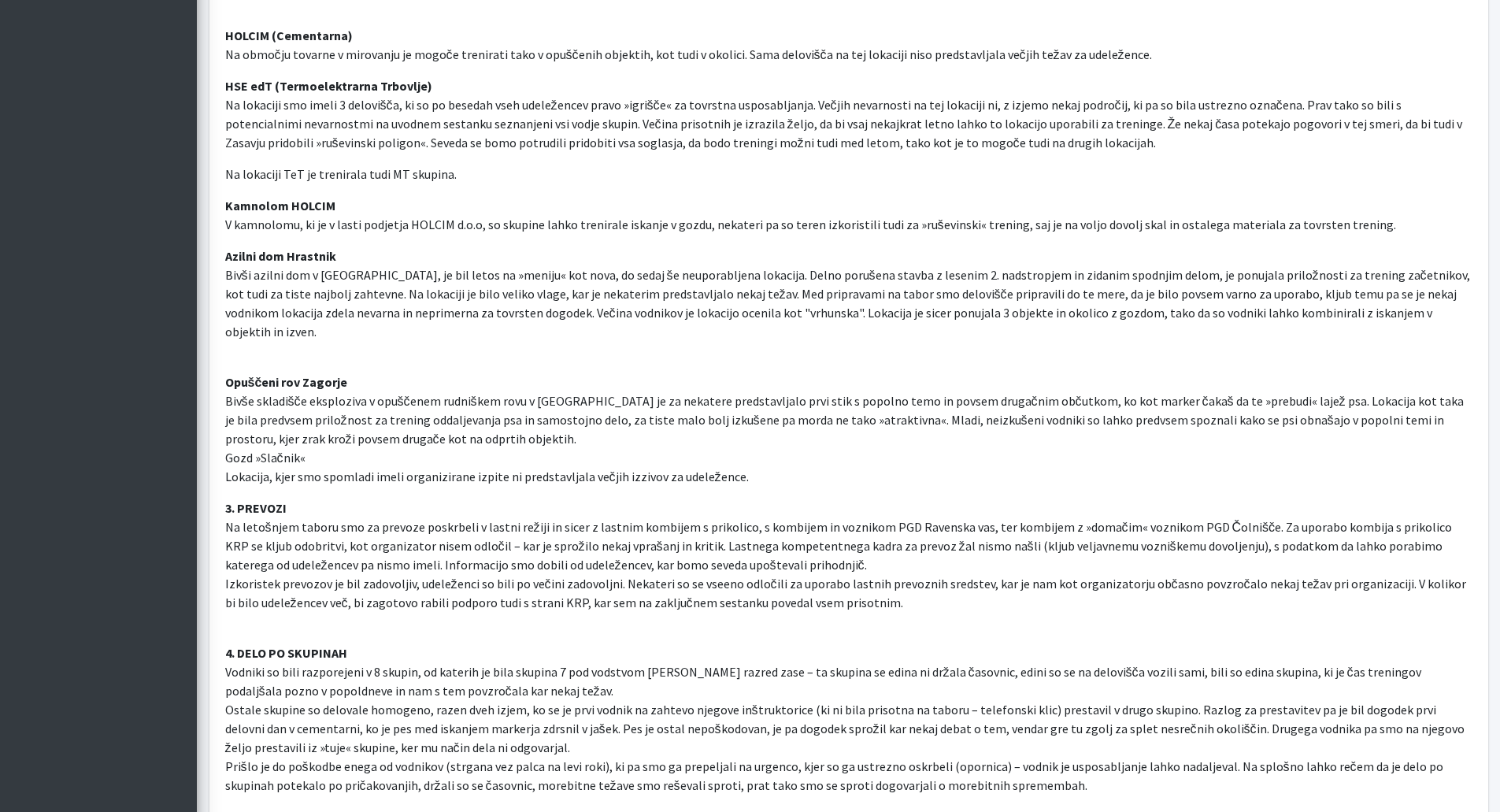
click at [516, 581] on p "3. PREVOZI Na letošnjem taboru smo za prevoze poskrbeli v lastni režiji in sice…" at bounding box center [849, 555] width 1247 height 113
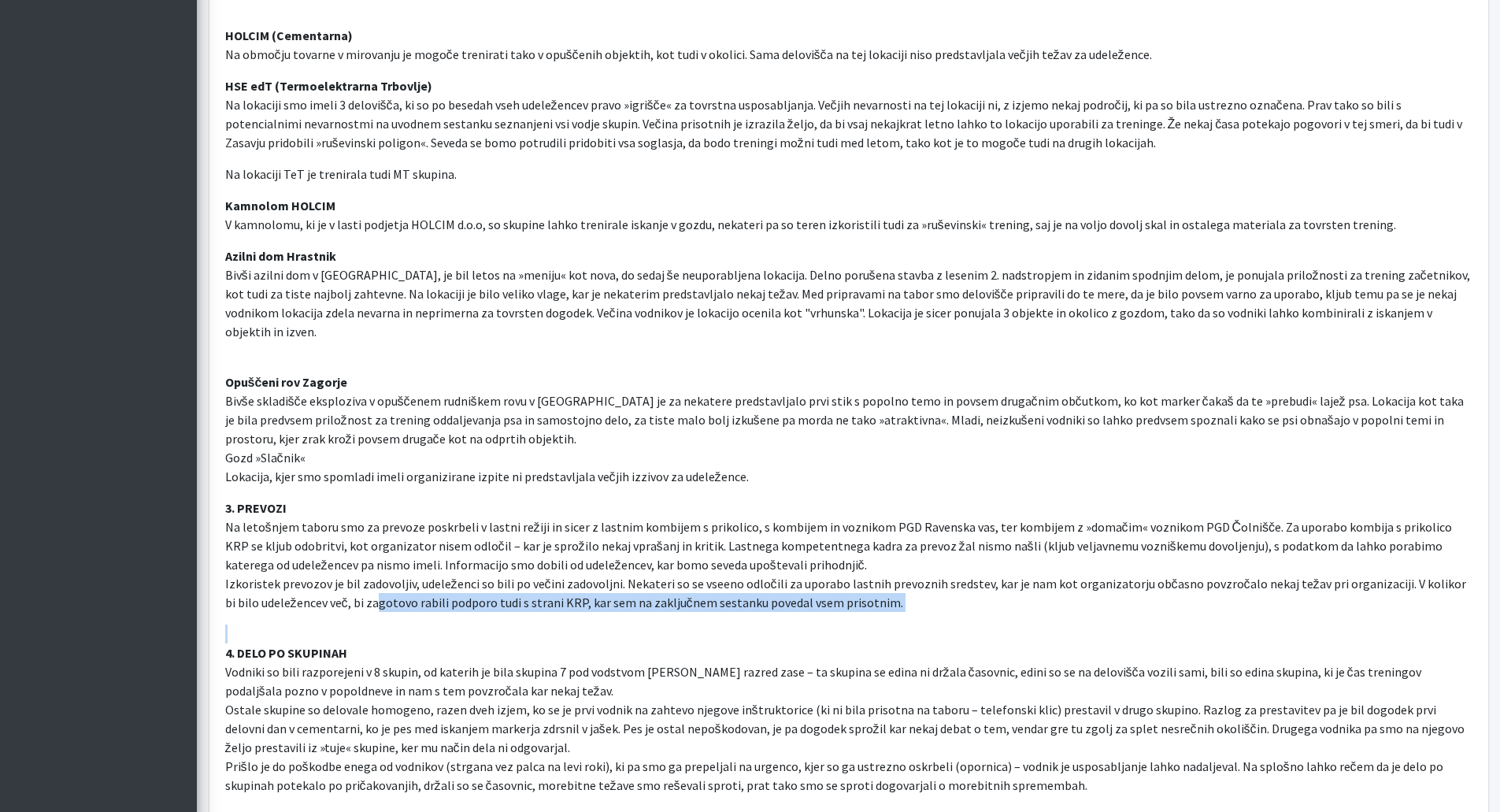
drag, startPoint x: 344, startPoint y: 584, endPoint x: 873, endPoint y: 594, distance: 529.1
click at [866, 584] on p "3. PREVOZI Na letošnjem taboru smo za prevoze poskrbeli v lastni režiji in sice…" at bounding box center [849, 555] width 1247 height 113
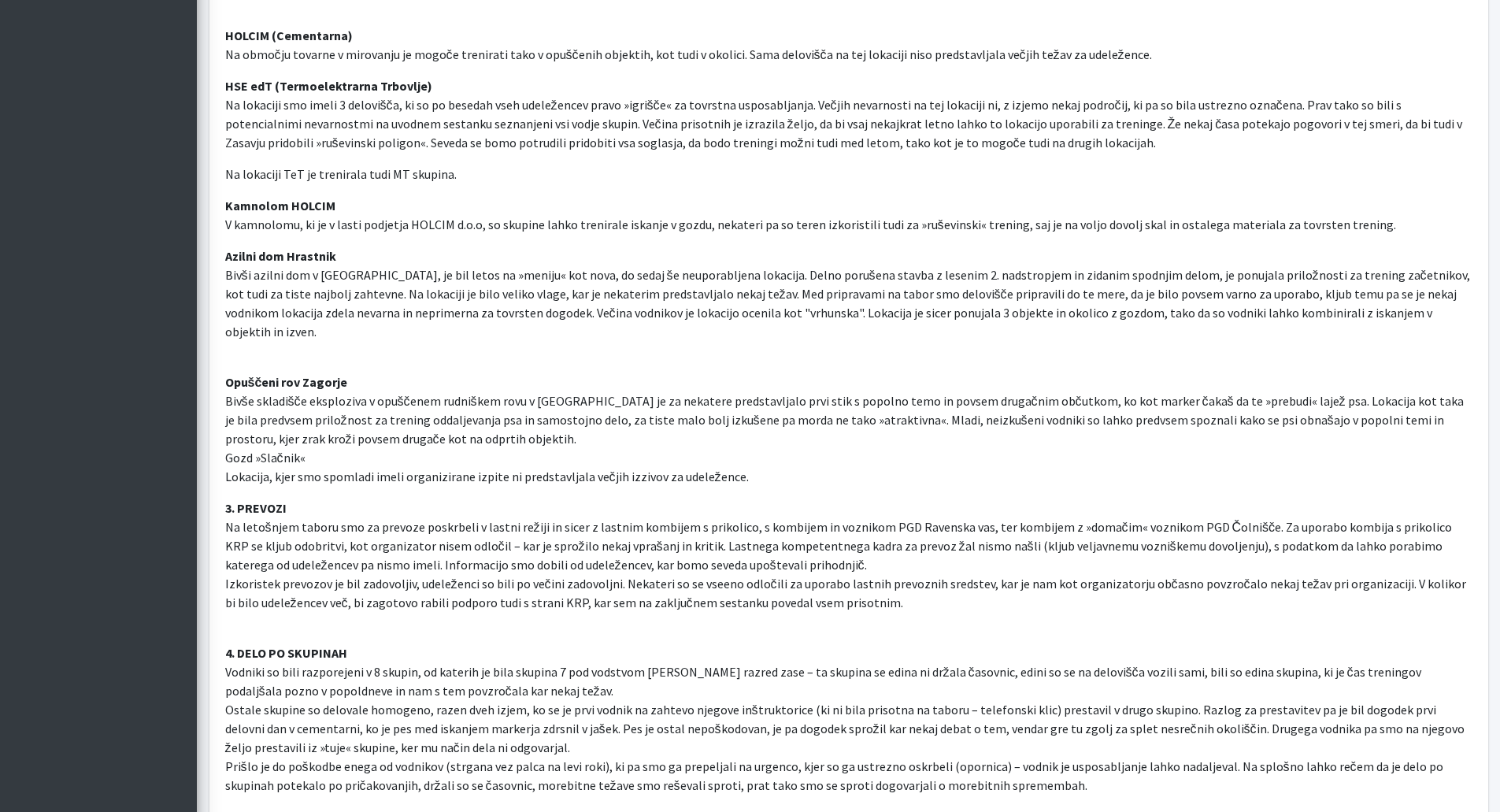
scroll to position [2048, 0]
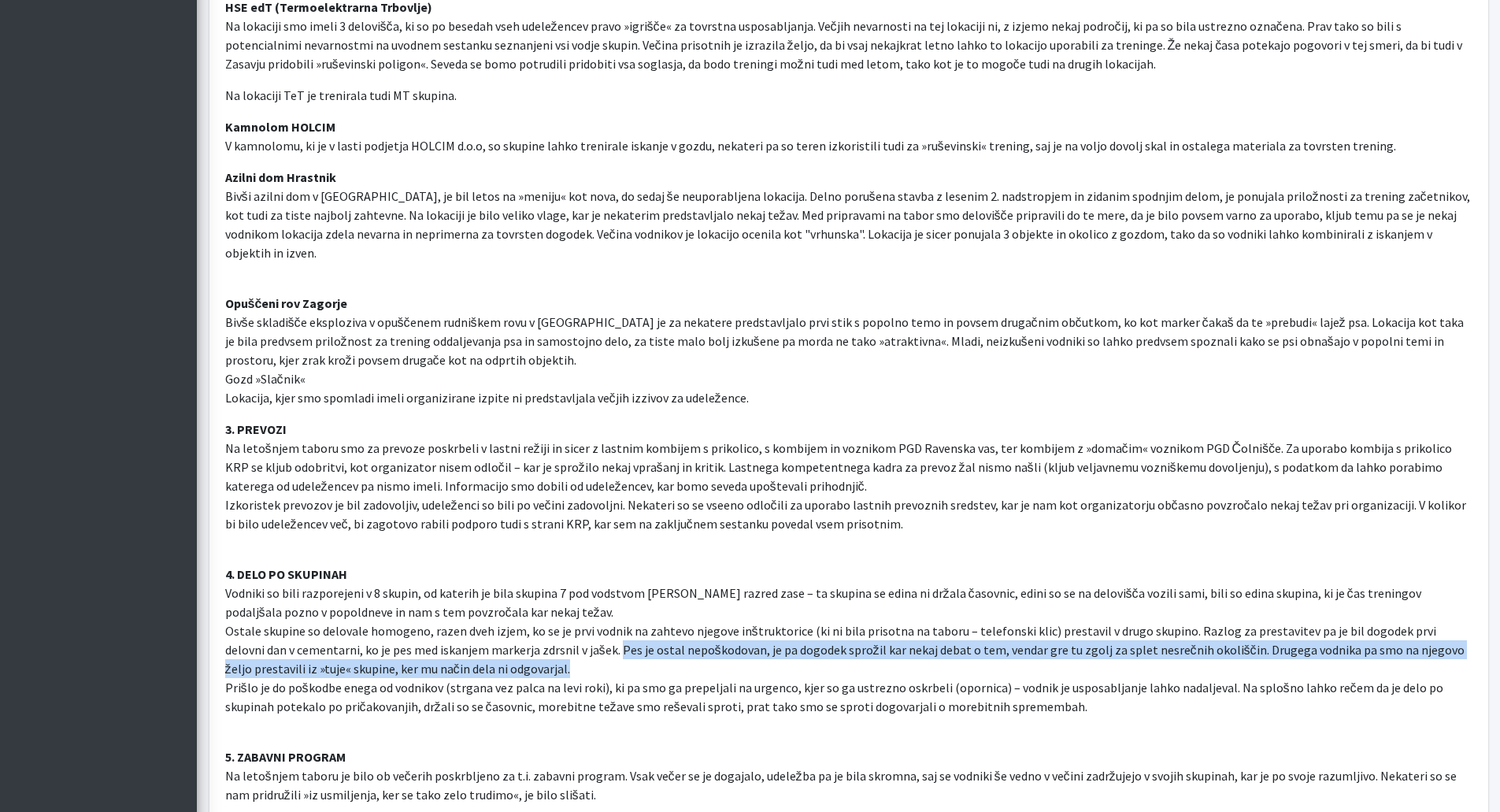
drag, startPoint x: 543, startPoint y: 636, endPoint x: 501, endPoint y: 648, distance: 43.7
click at [501, 648] on p "4. DELO PO SKUPINAH Vodniki so bili razporejeni v 8 skupin, od katerih je bila …" at bounding box center [849, 631] width 1247 height 170
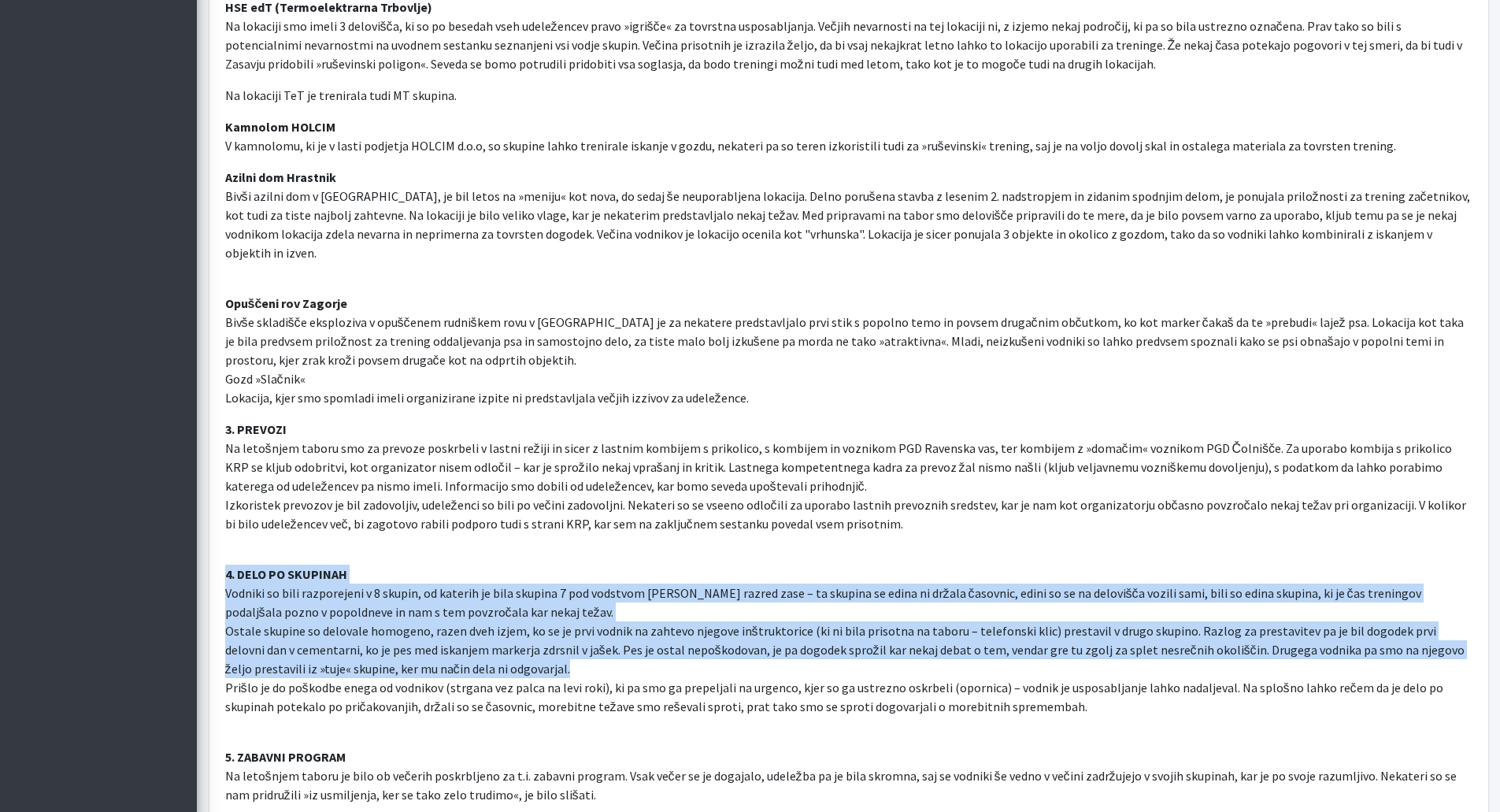
drag, startPoint x: 494, startPoint y: 650, endPoint x: 216, endPoint y: 551, distance: 295.1
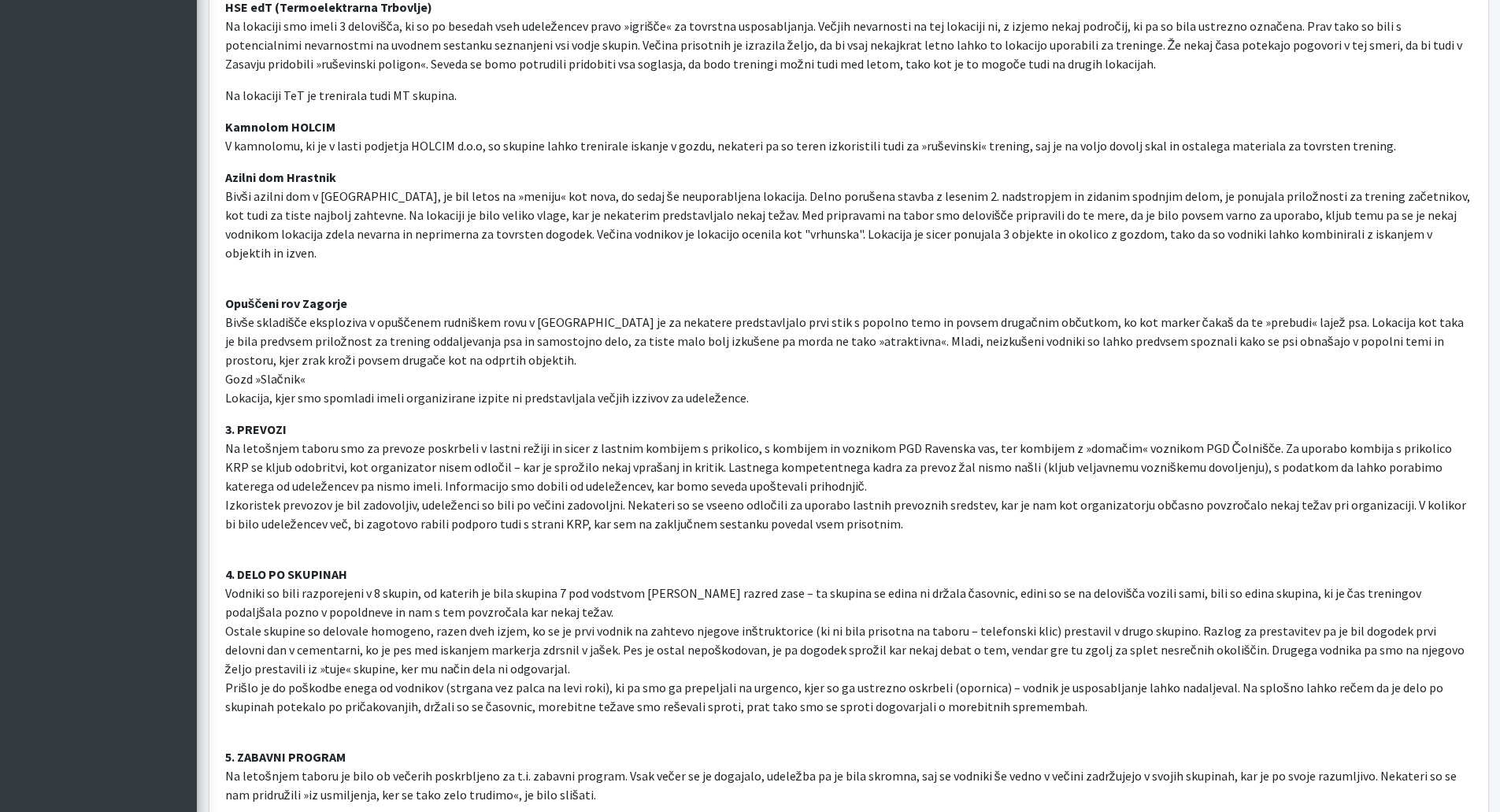
drag, startPoint x: 1043, startPoint y: 681, endPoint x: 1084, endPoint y: 682, distance: 41.0
click at [1084, 682] on p "4. DELO PO SKUPINAH Vodniki so bili razporejeni v 8 skupin, od katerih je bila …" at bounding box center [849, 631] width 1247 height 170
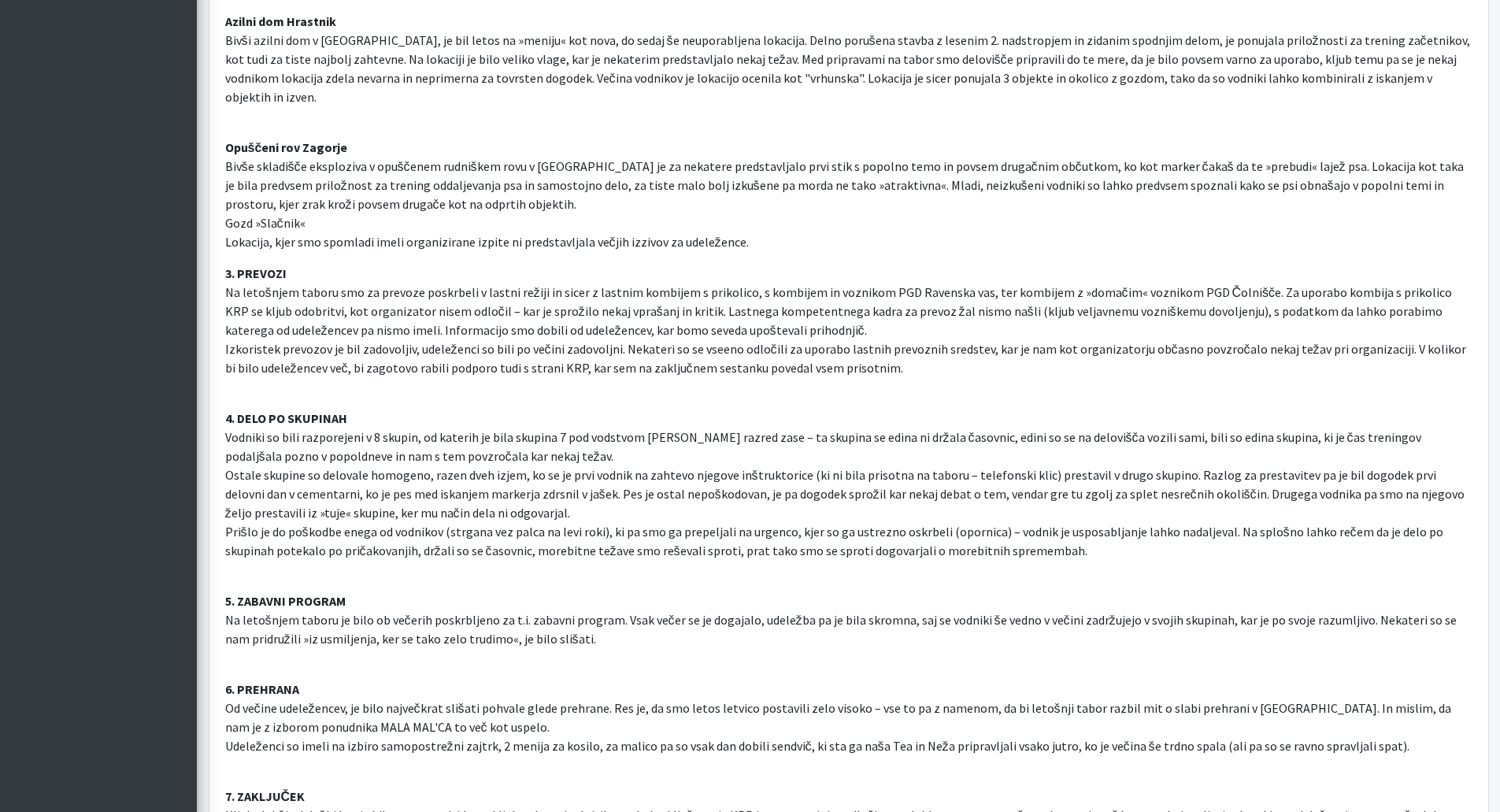
scroll to position [2205, 0]
drag, startPoint x: 627, startPoint y: 614, endPoint x: 642, endPoint y: 637, distance: 27.5
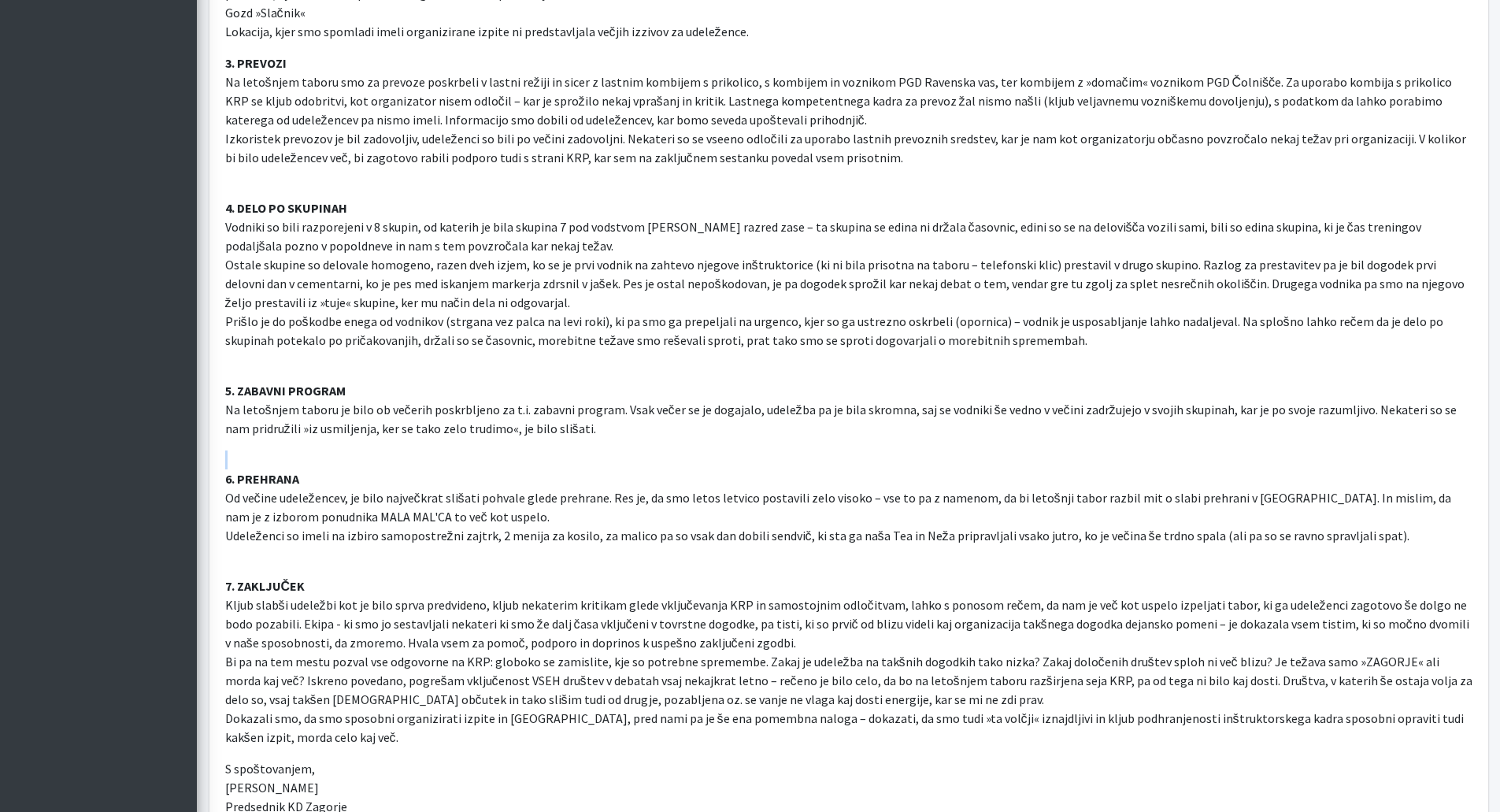
scroll to position [2441, 0]
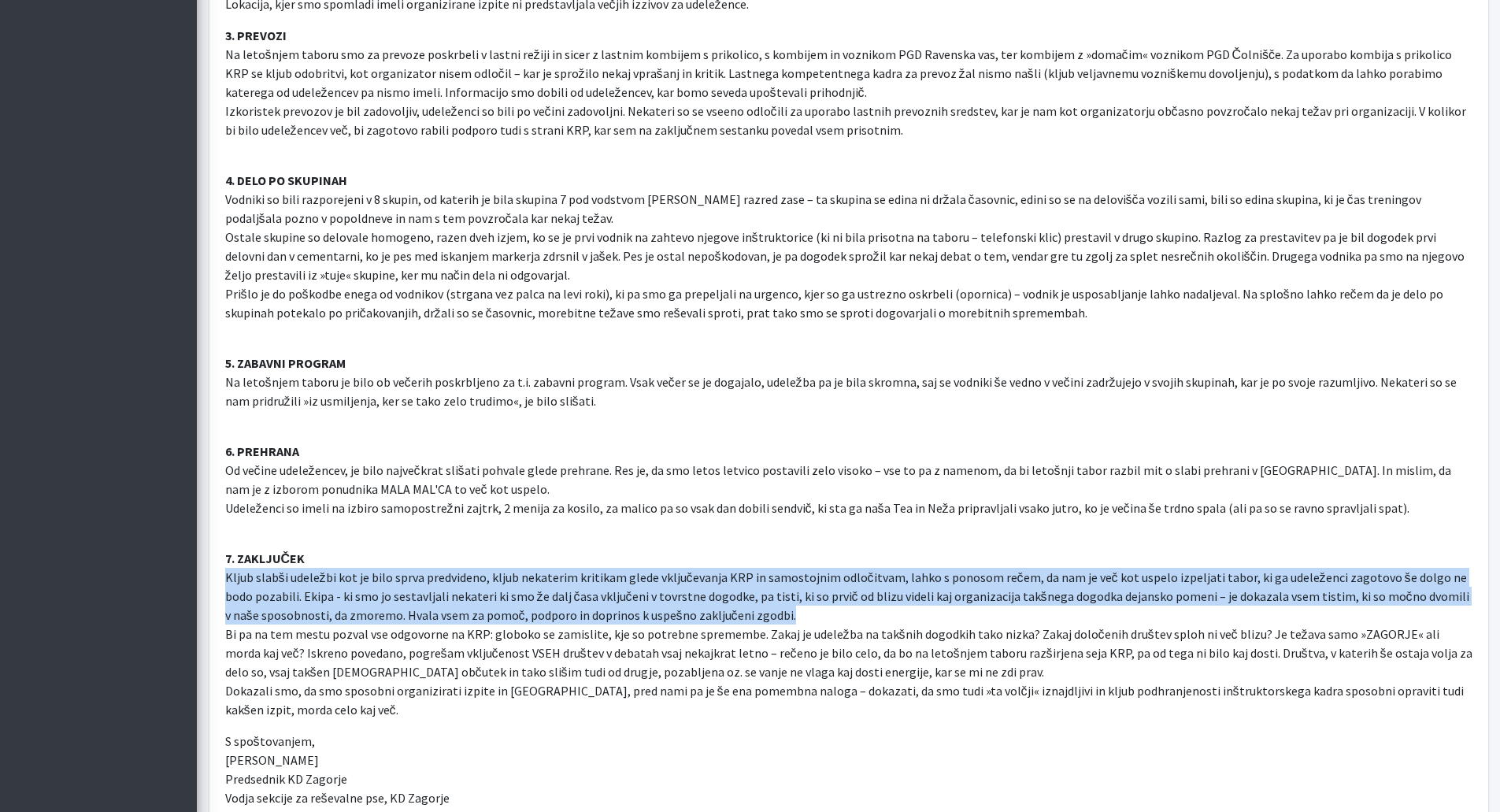
drag, startPoint x: 766, startPoint y: 594, endPoint x: 217, endPoint y: 561, distance: 550.0
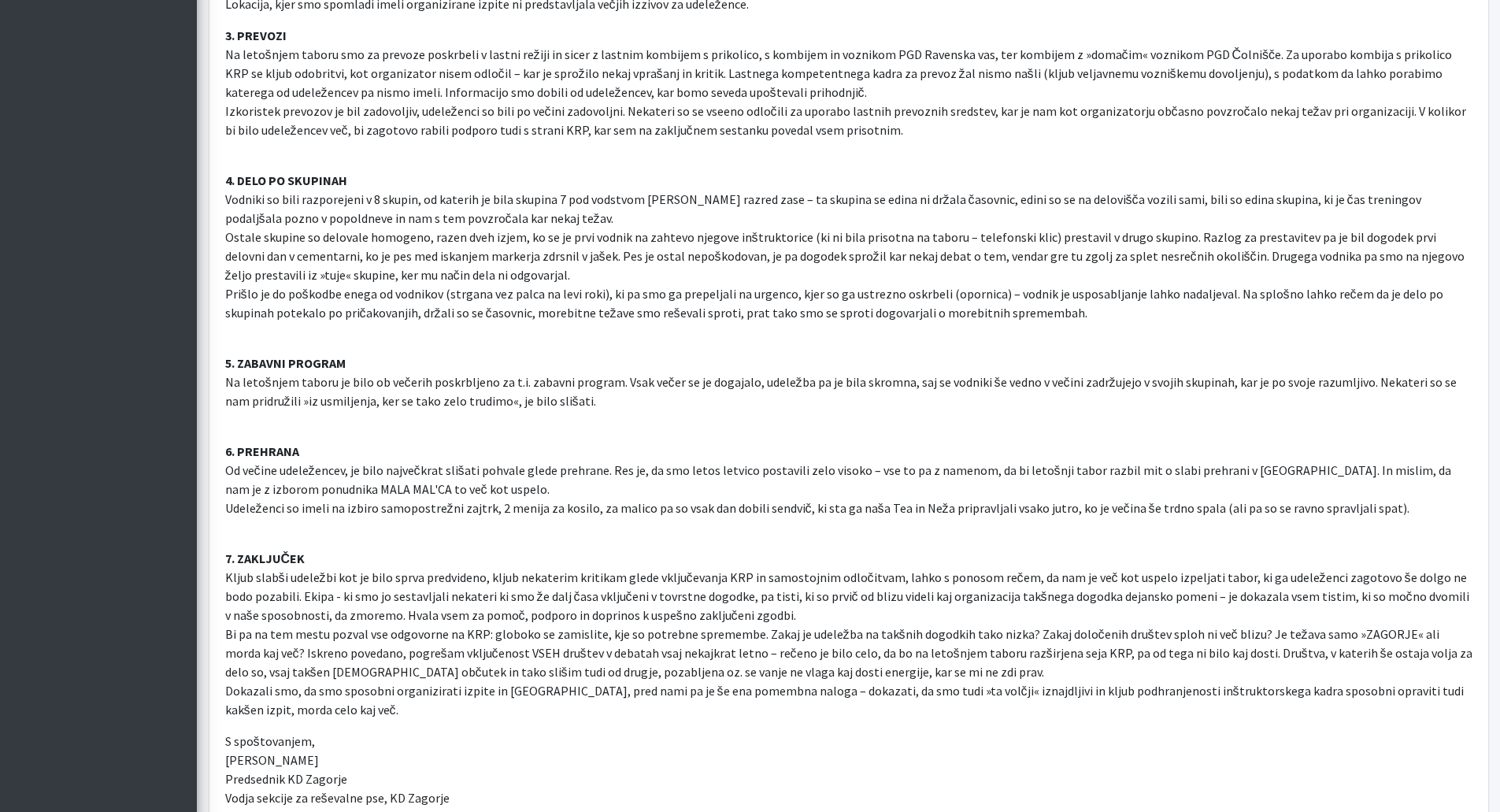
drag, startPoint x: 374, startPoint y: 653, endPoint x: 899, endPoint y: 660, distance: 525.0
click at [899, 660] on p "7. ZAKLJUČEK Kljub slabši udeležbi kot je bilo sprva predvideno, kljub nekateri…" at bounding box center [849, 625] width 1247 height 189
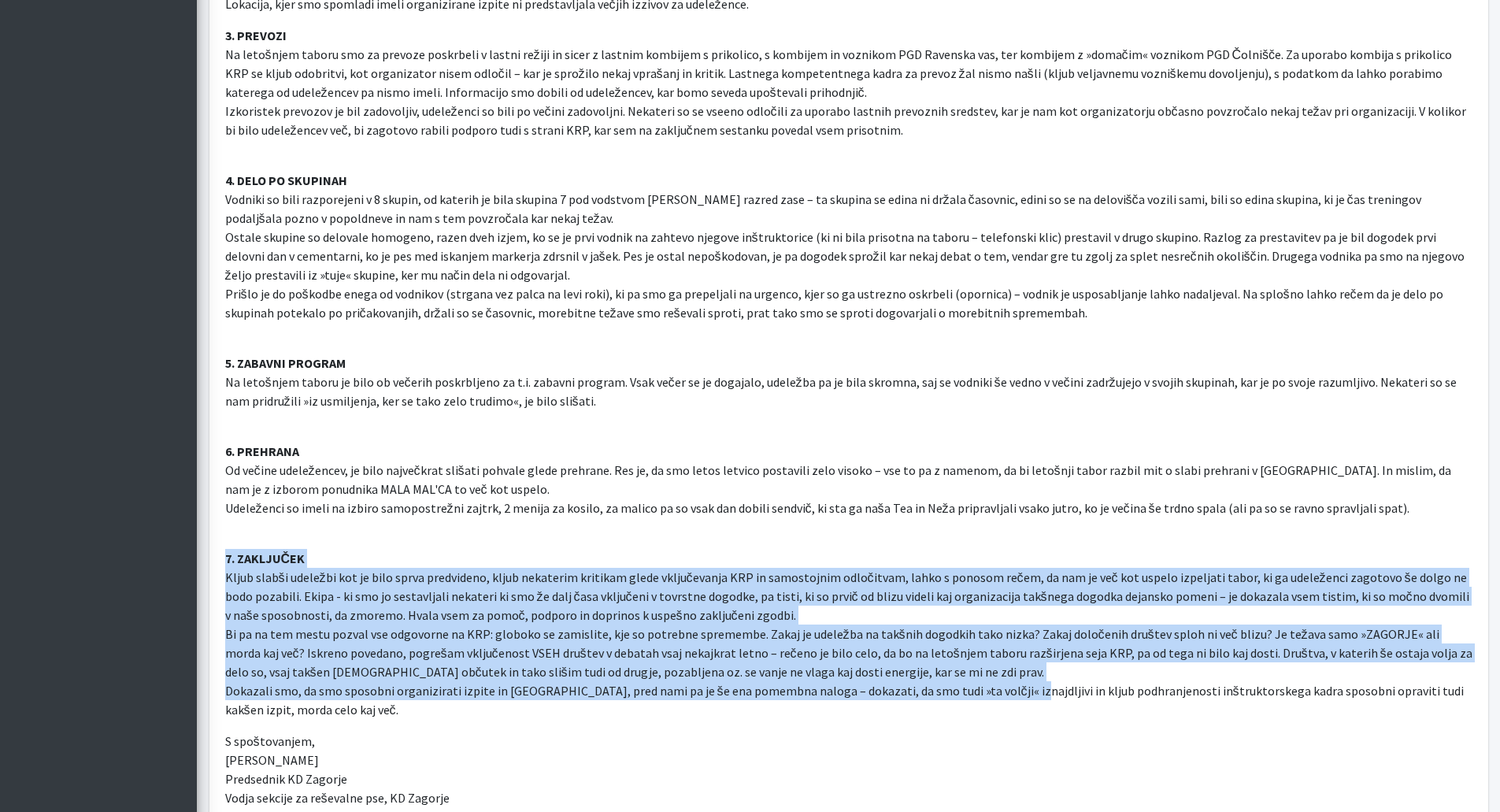
drag, startPoint x: 995, startPoint y: 681, endPoint x: 985, endPoint y: 532, distance: 149.3
click at [985, 532] on p "7. ZAKLJUČEK Kljub slabši udeležbi kot je bilo sprva predvideno, kljub nekateri…" at bounding box center [849, 625] width 1247 height 189
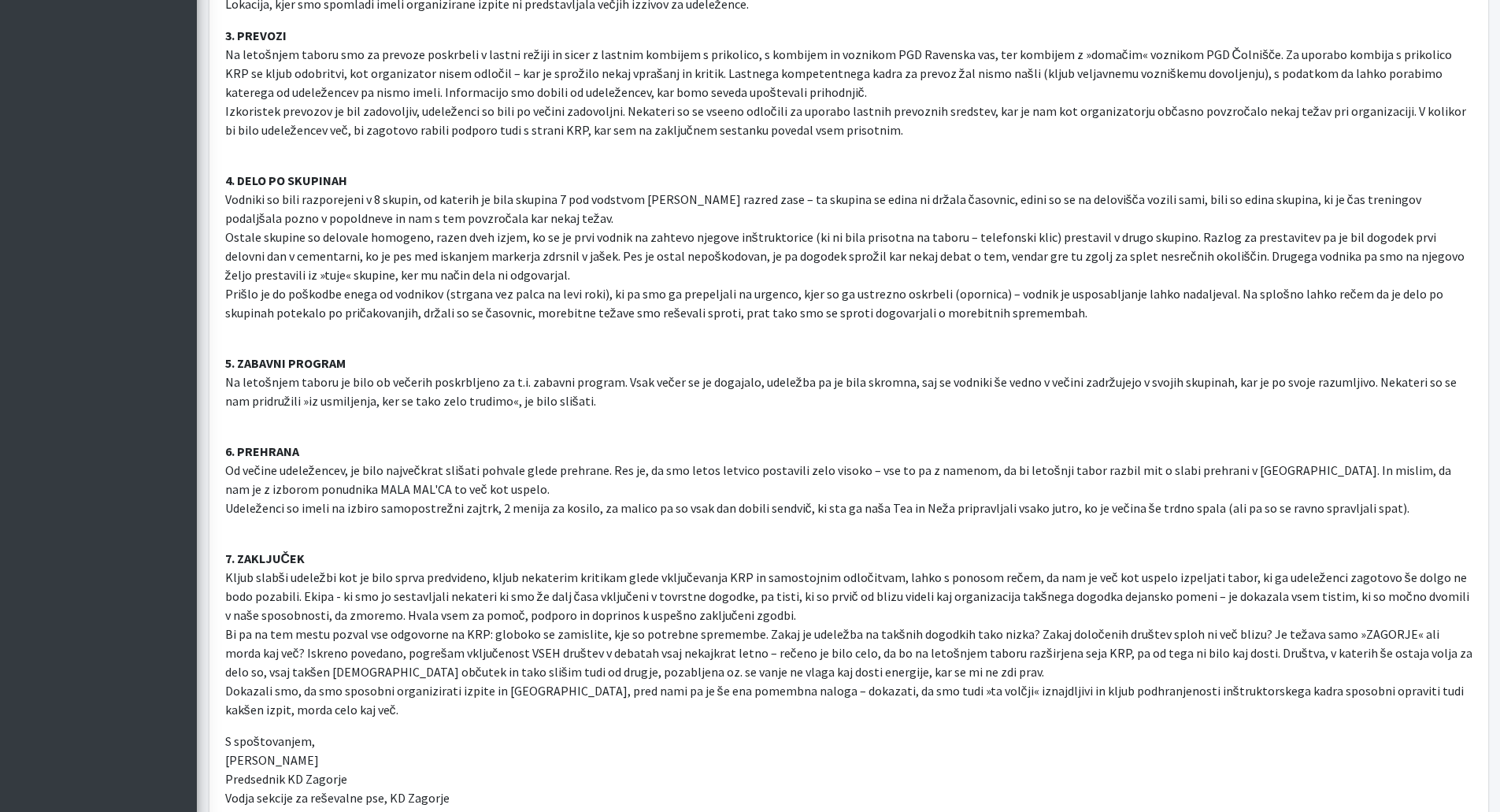
click at [406, 684] on p "7. ZAKLJUČEK Kljub slabši udeležbi kot je bilo sprva predvideno, kljub nekateri…" at bounding box center [849, 625] width 1247 height 189
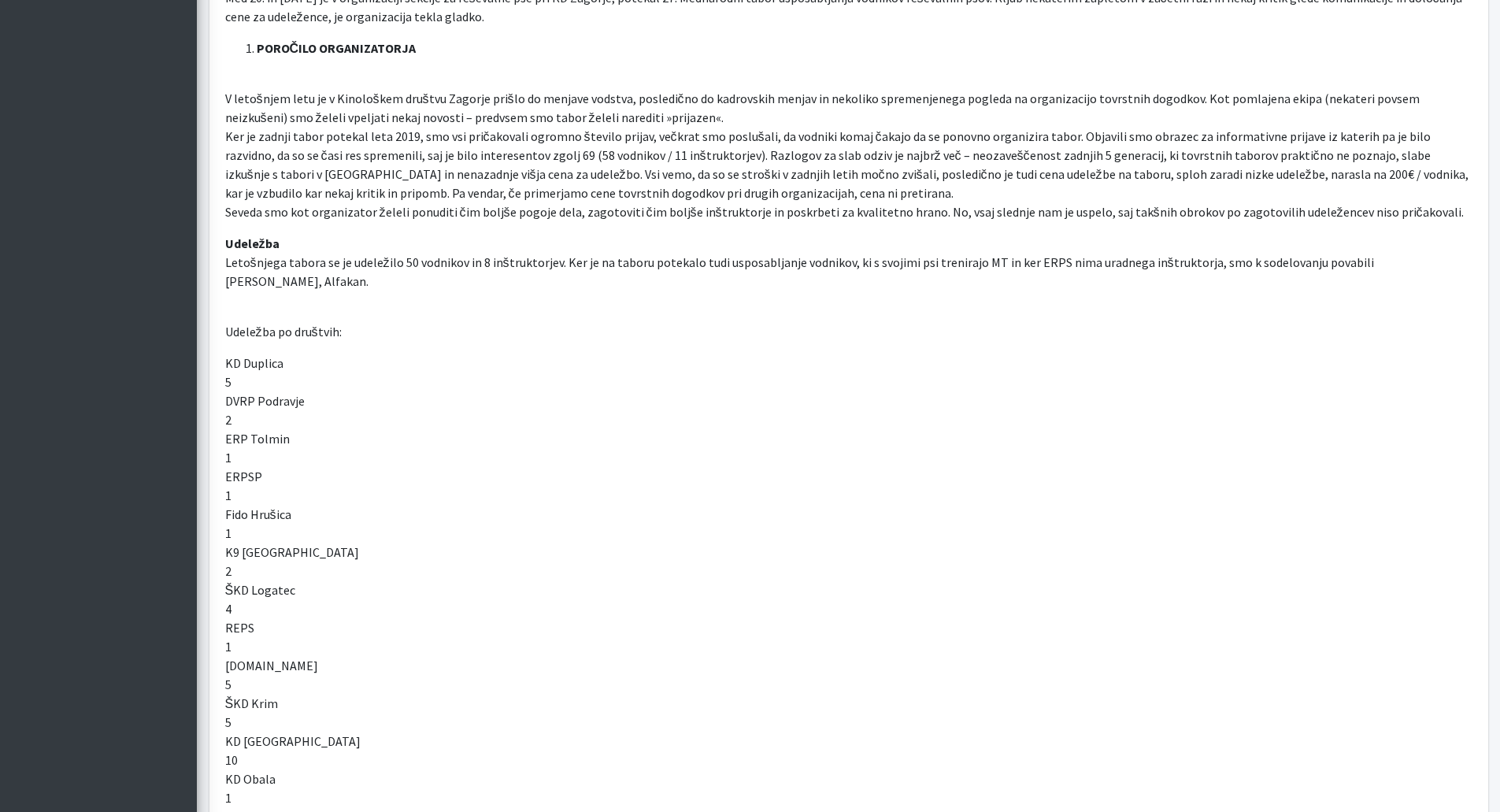
scroll to position [0, 0]
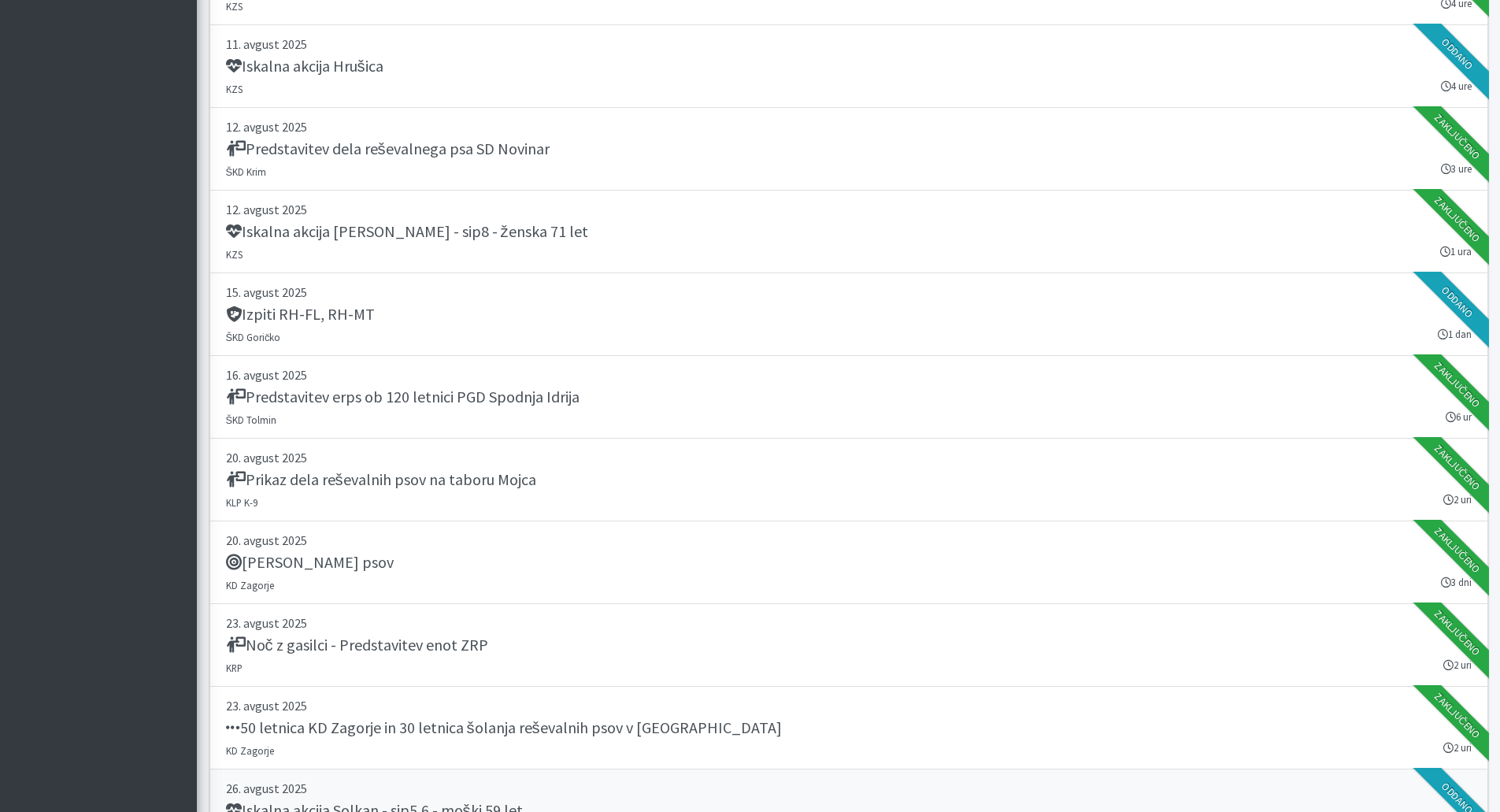
scroll to position [315, 0]
